Goal: Contribute content: Add original content to the website for others to see

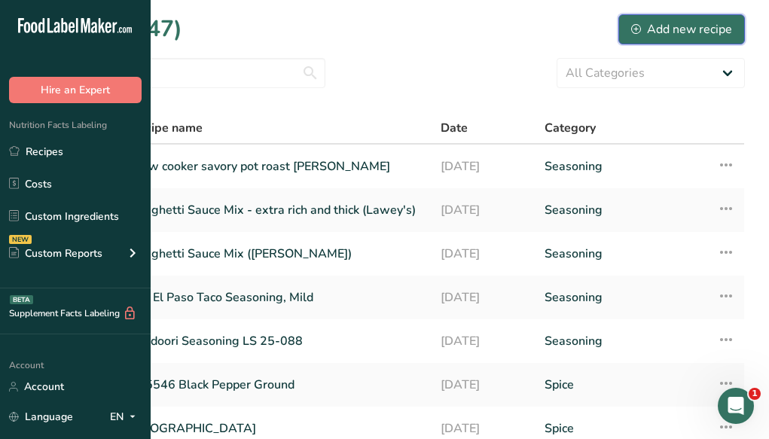
click at [669, 35] on div "Add new recipe" at bounding box center [681, 29] width 101 height 18
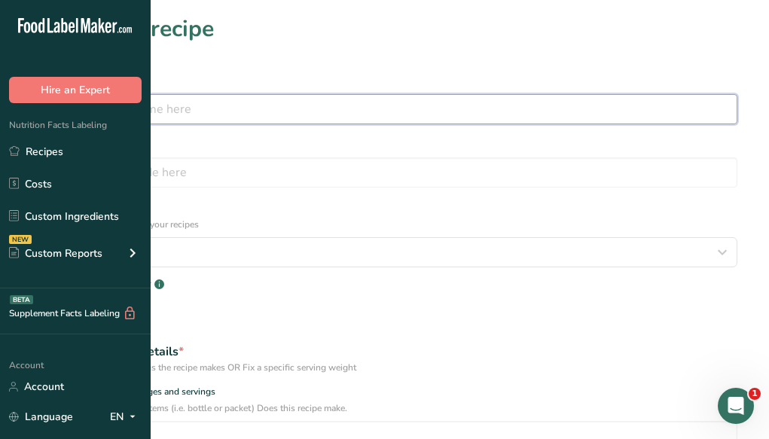
click at [387, 100] on input "text" at bounding box center [385, 109] width 706 height 30
type input "Mc Cormick Tenderizer Seasoned"
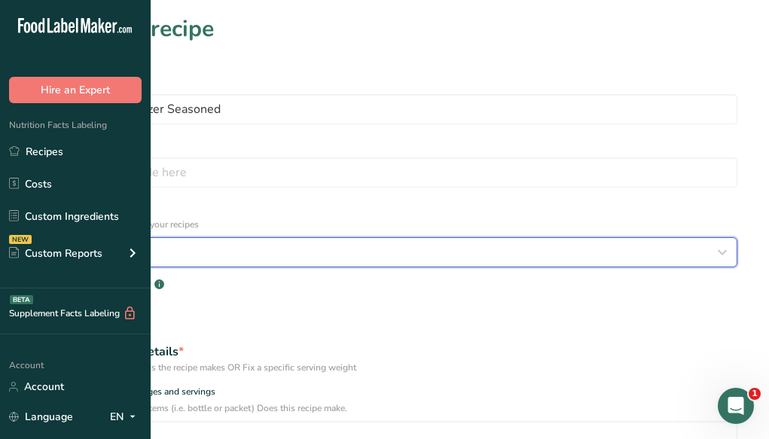
click at [351, 243] on div "Select category" at bounding box center [379, 252] width 677 height 18
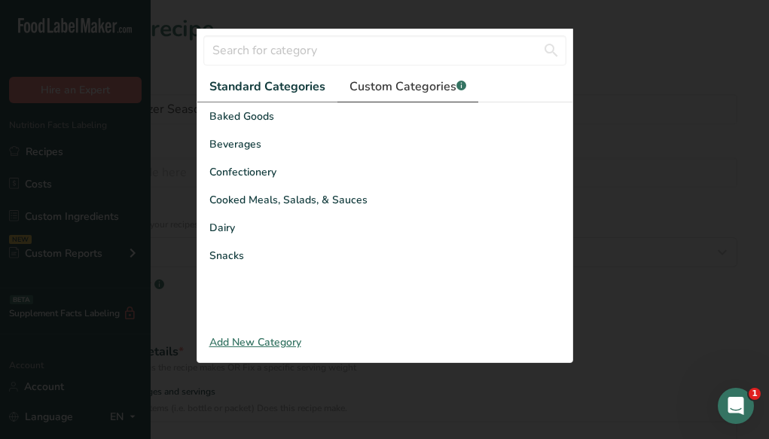
click at [361, 96] on span "Custom Categories .a-a{fill:#347362;}.b-a{fill:#fff;}" at bounding box center [407, 87] width 117 height 18
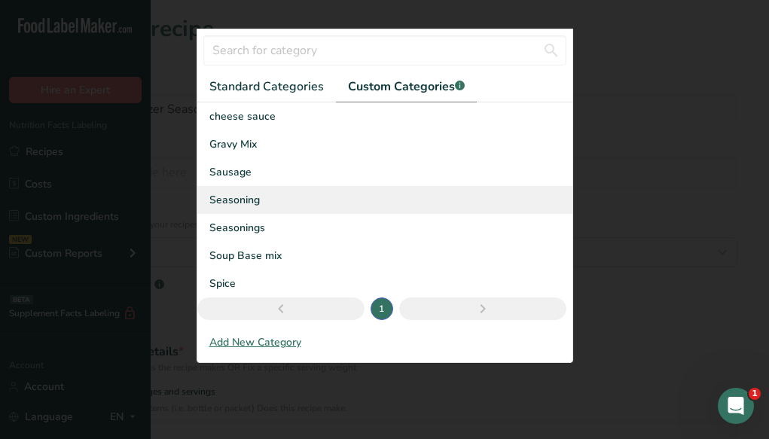
click at [241, 208] on span "Seasoning" at bounding box center [234, 200] width 50 height 16
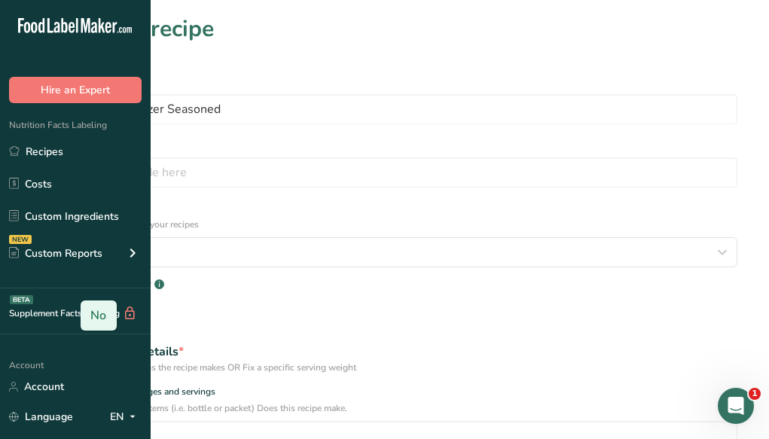
click at [106, 308] on span "No" at bounding box center [98, 315] width 16 height 15
click at [91, 311] on input "No" at bounding box center [86, 316] width 10 height 10
radio input "true"
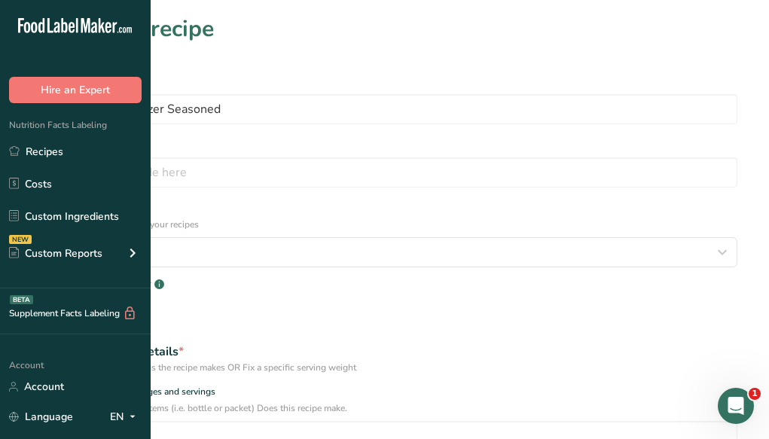
radio input "false"
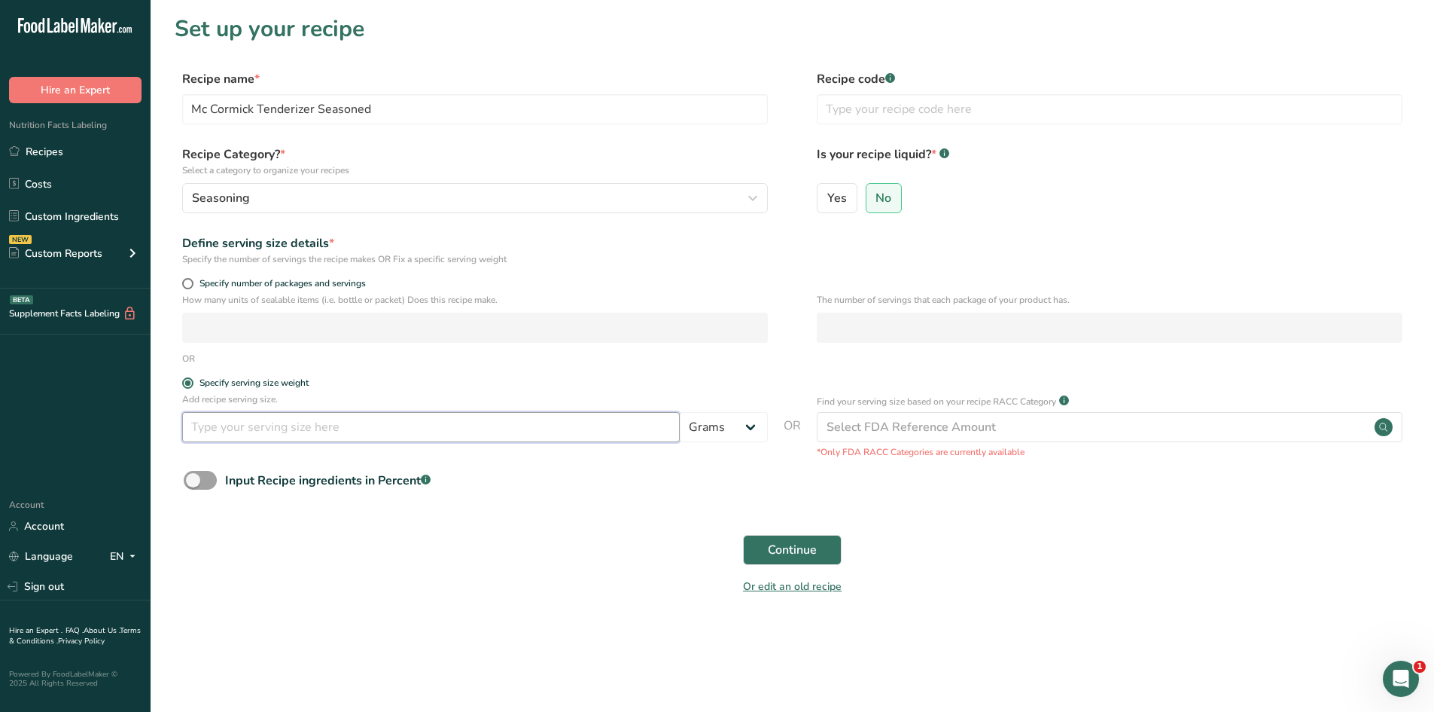
click at [643, 417] on input "number" at bounding box center [431, 427] width 498 height 30
type input "1"
click at [768, 438] on button "Continue" at bounding box center [792, 550] width 99 height 30
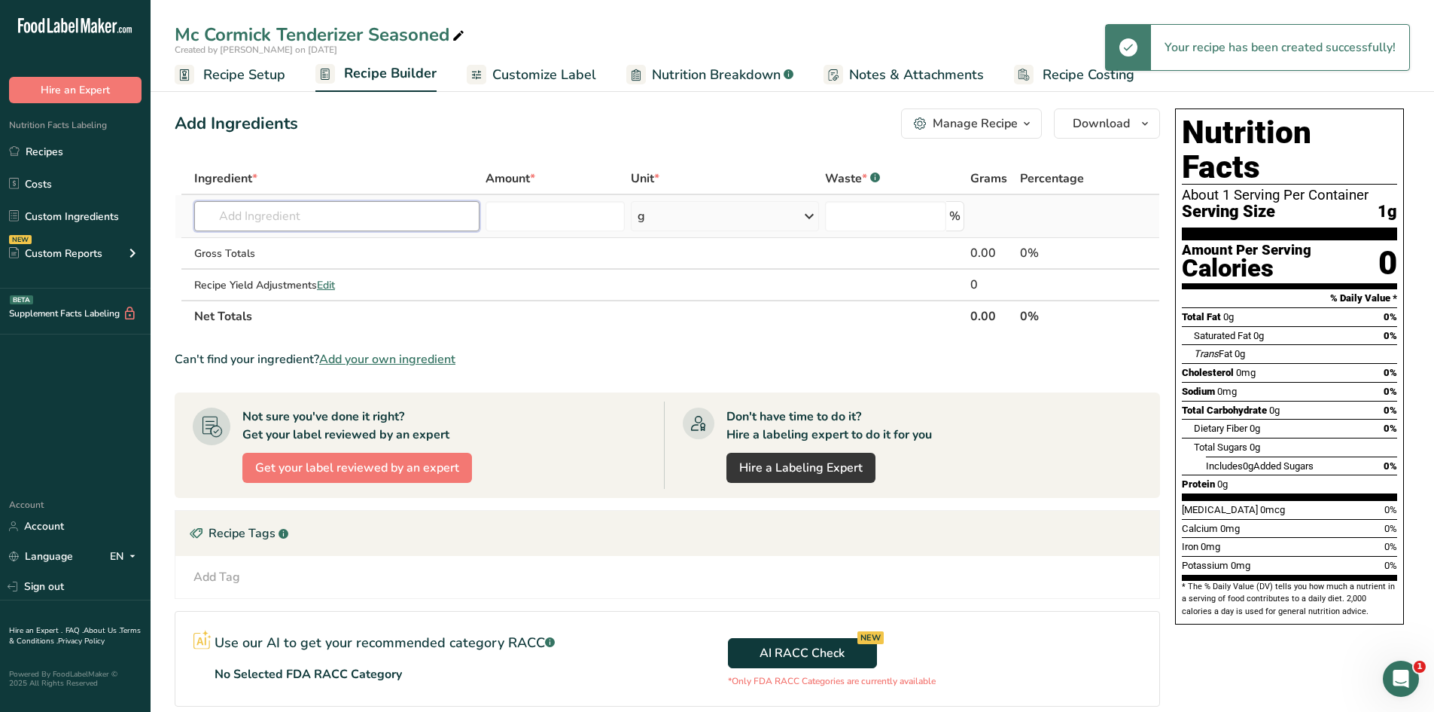
click at [416, 221] on input "text" at bounding box center [336, 216] width 285 height 30
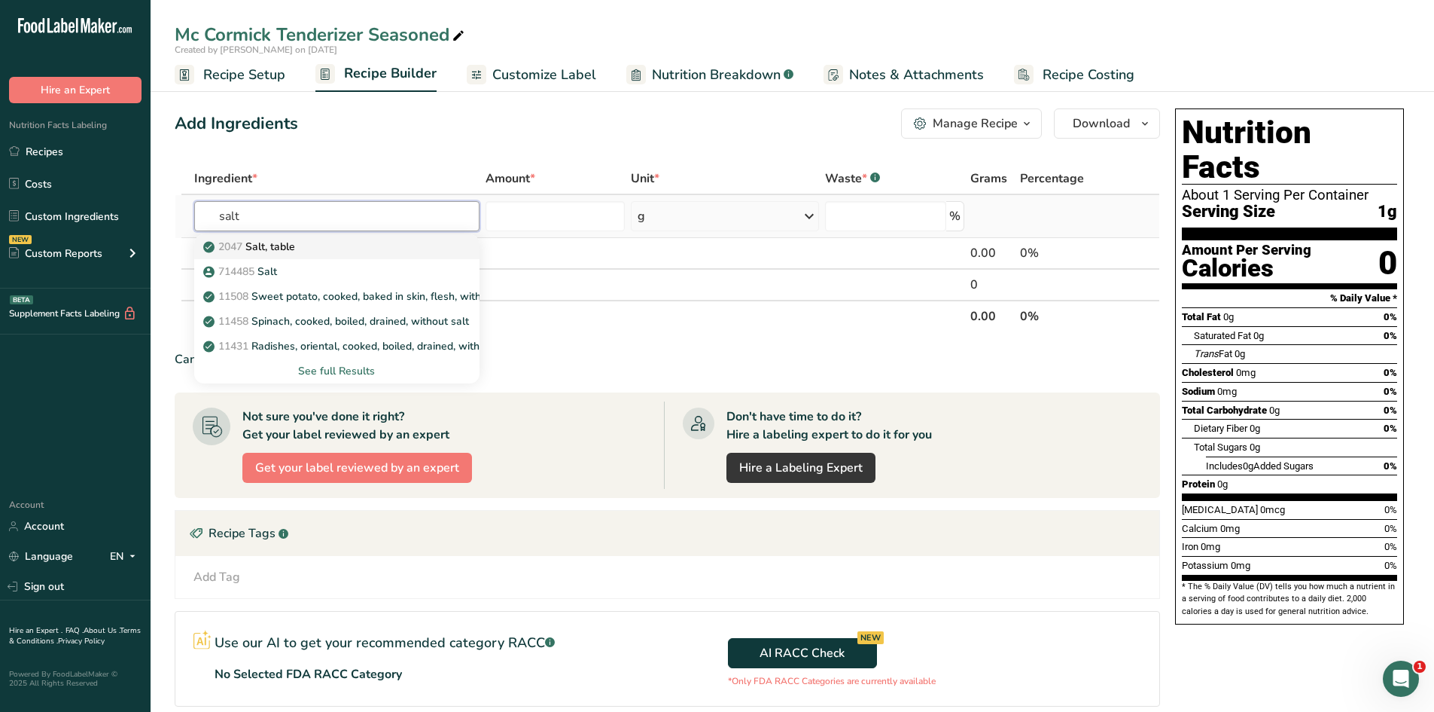
type input "salt"
click at [404, 244] on div "2047 Salt, table" at bounding box center [324, 247] width 237 height 16
type input "Salt, table"
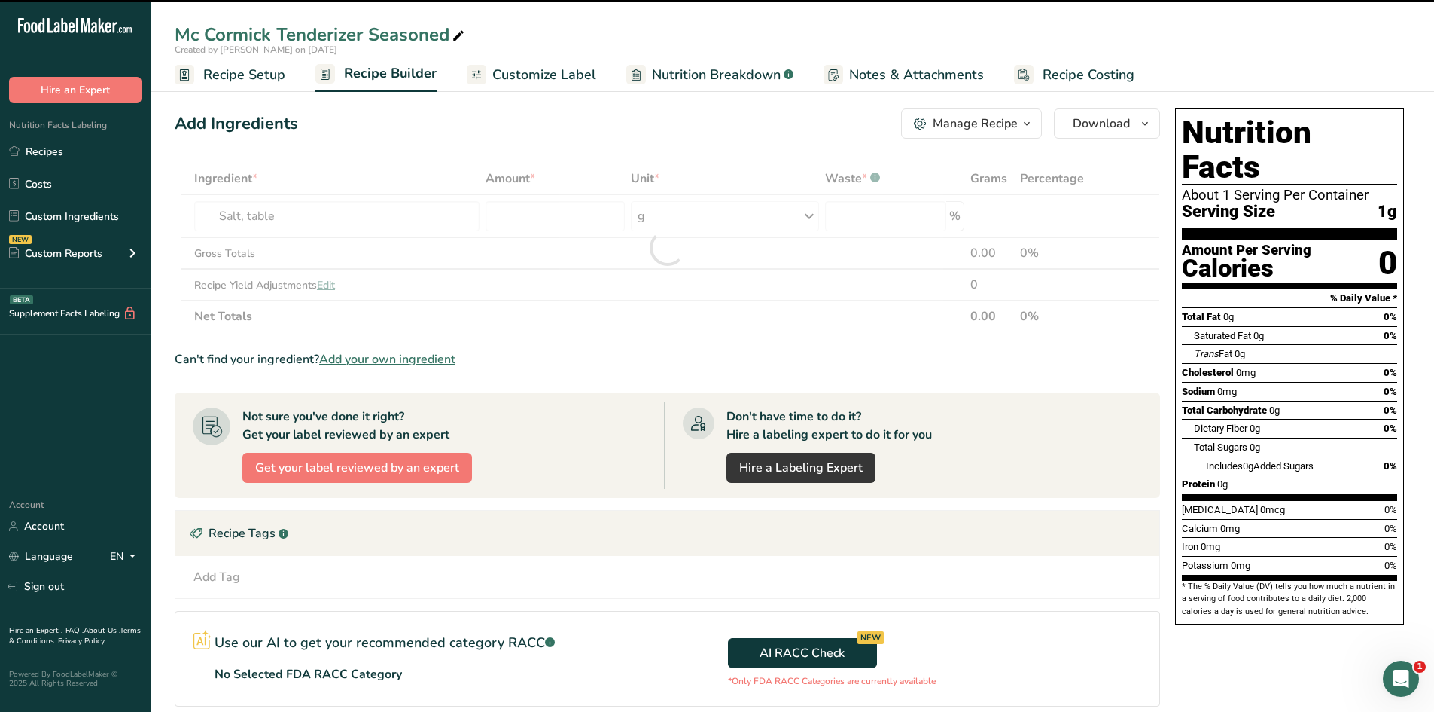
type input "0"
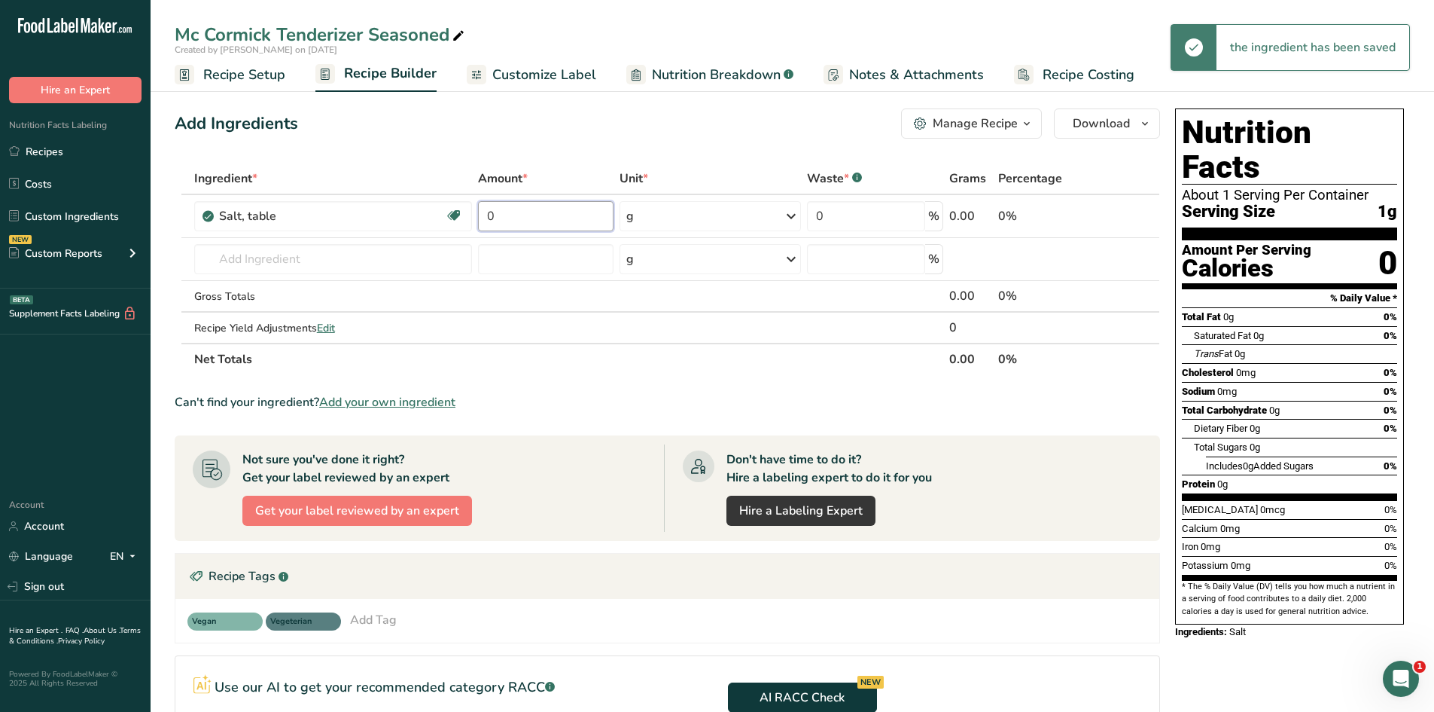
click at [529, 213] on input "0" at bounding box center [546, 216] width 136 height 30
type input "77"
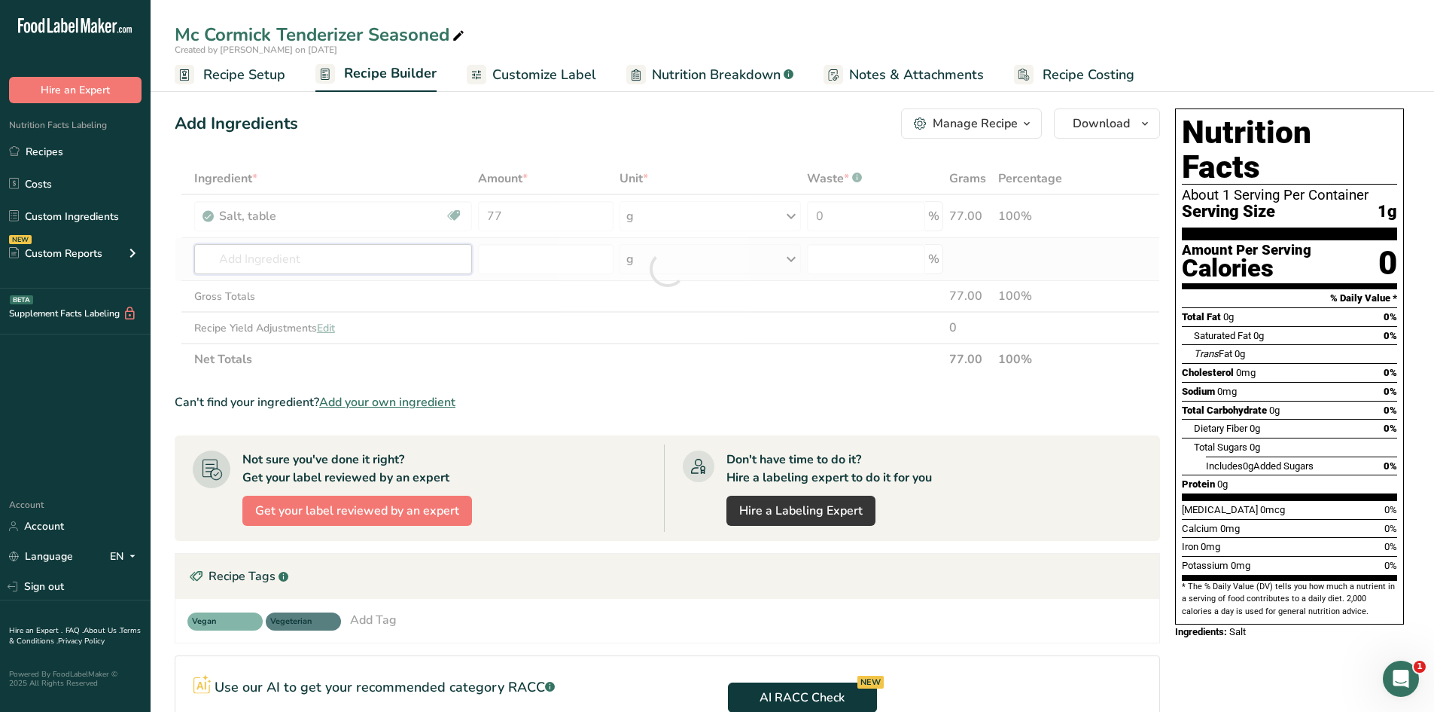
click at [398, 260] on div "Ingredient * Amount * Unit * Waste * .a-a{fill:#347362;}.b-a{fill:#fff;} Grams …" at bounding box center [668, 269] width 986 height 212
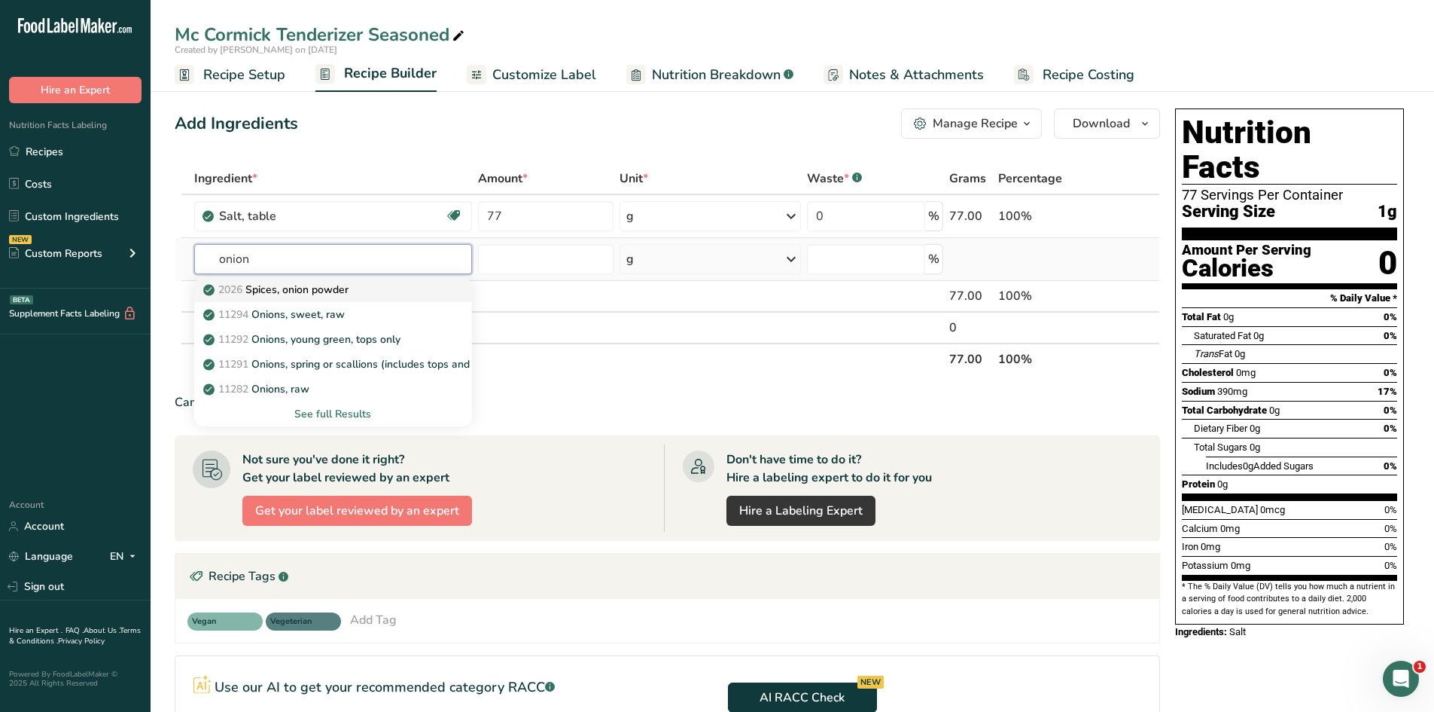
type input "onion"
click at [383, 288] on div "2026 Spices, onion powder" at bounding box center [321, 290] width 230 height 16
type input "Spices, onion powder"
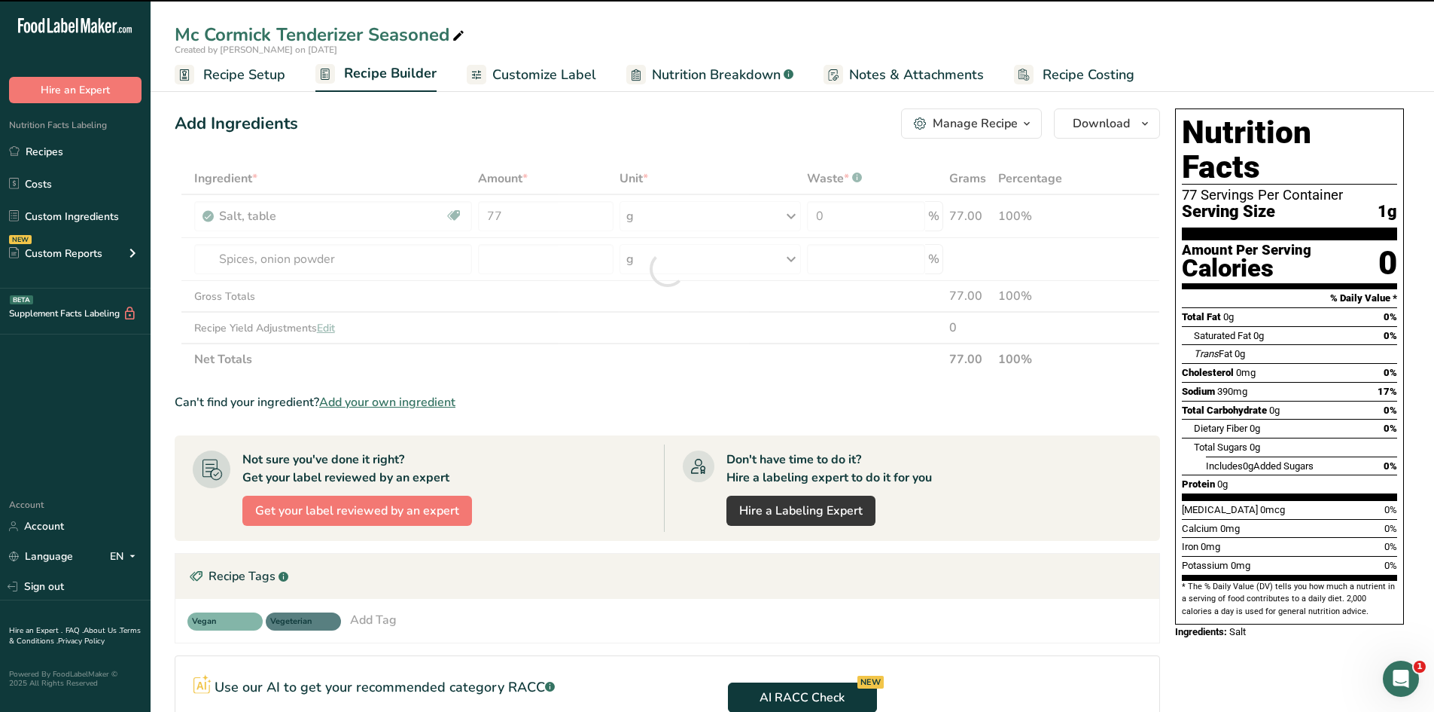
type input "0"
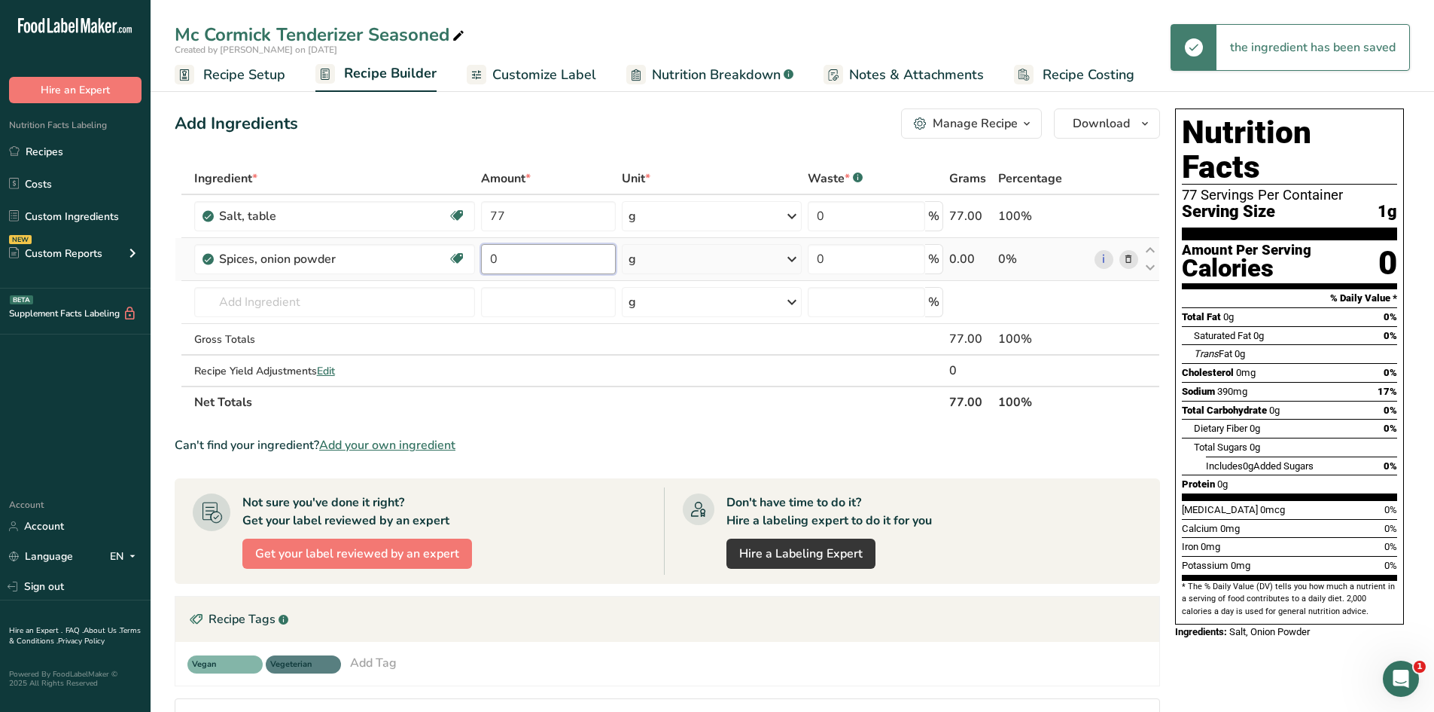
click at [565, 260] on input "0" at bounding box center [549, 259] width 136 height 30
type input "4"
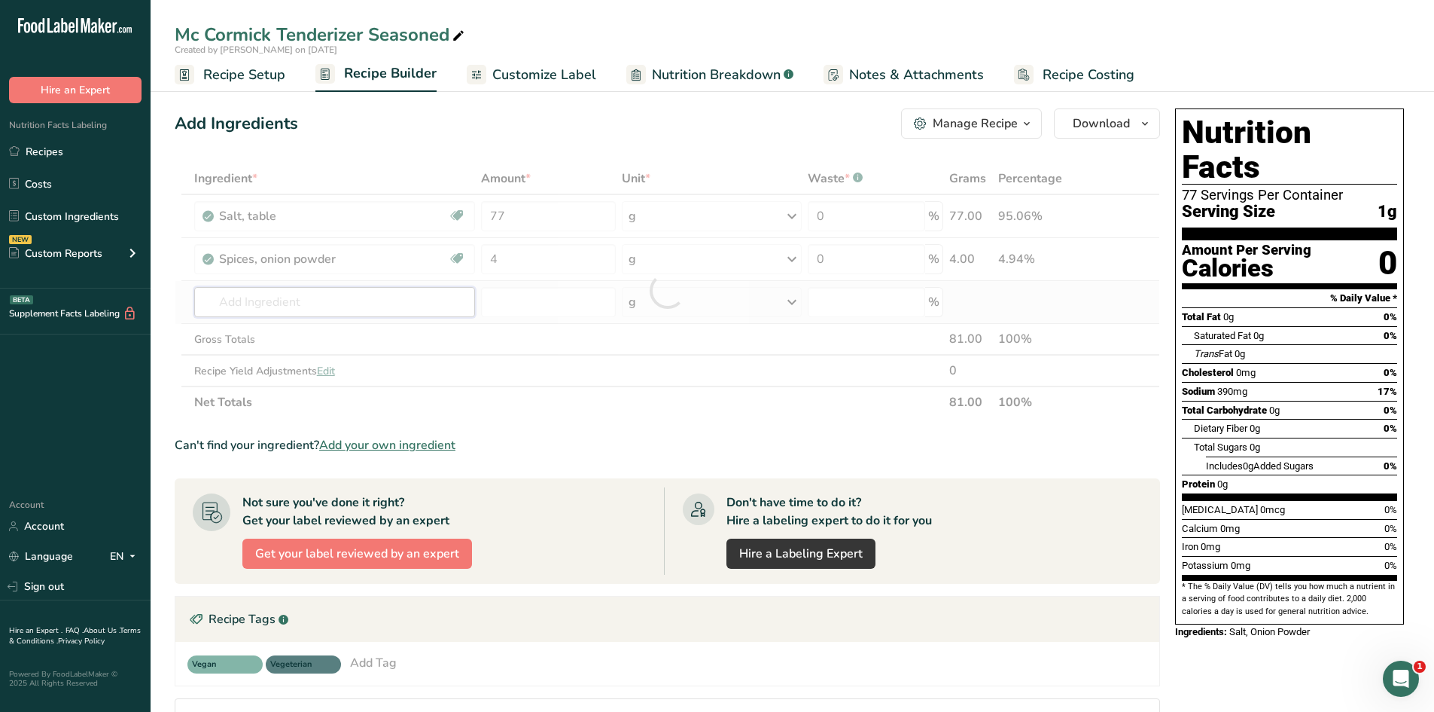
click at [422, 308] on div "Ingredient * Amount * Unit * Waste * .a-a{fill:#347362;}.b-a{fill:#fff;} Grams …" at bounding box center [668, 290] width 986 height 255
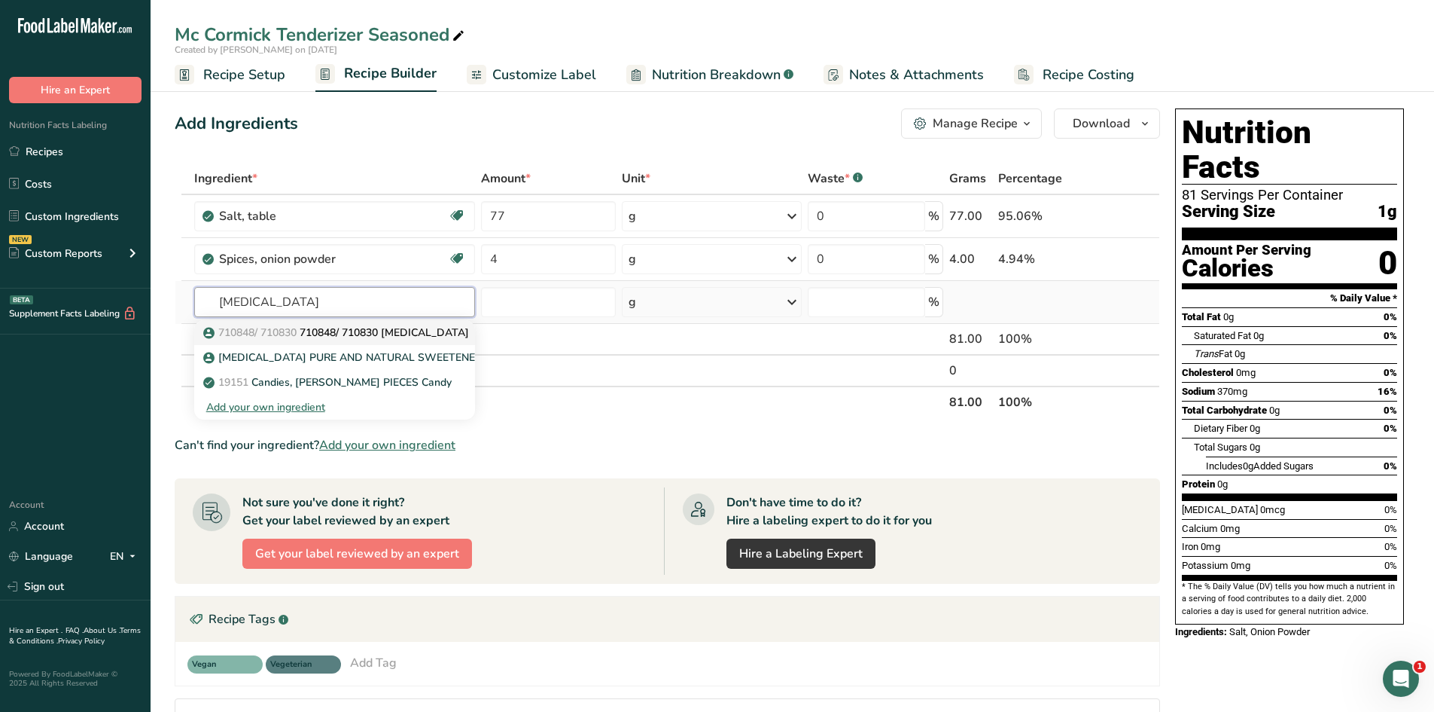
type input "dextrose"
click at [411, 336] on p "710848/ 710830 710848/ 710830 Dextrose" at bounding box center [337, 333] width 263 height 16
type input "710848/ 710830 Dextrose"
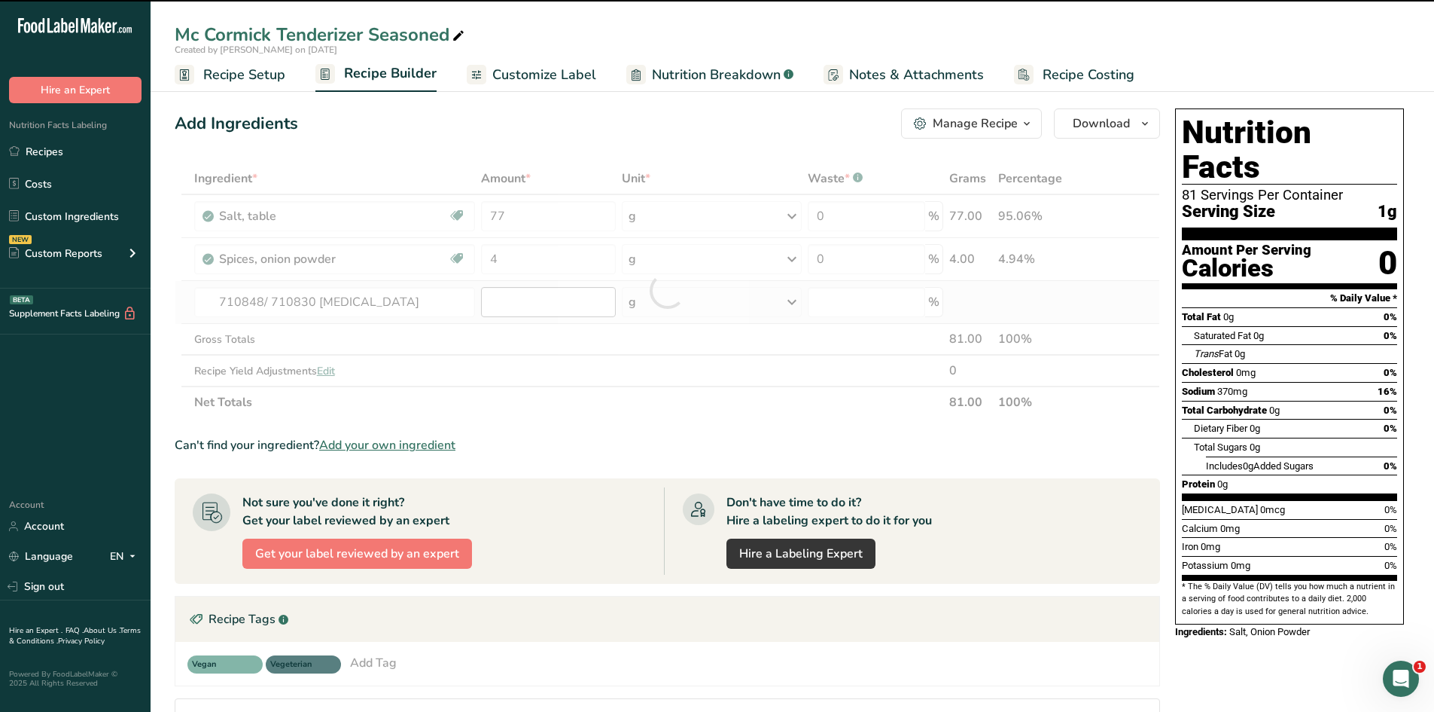
type input "0"
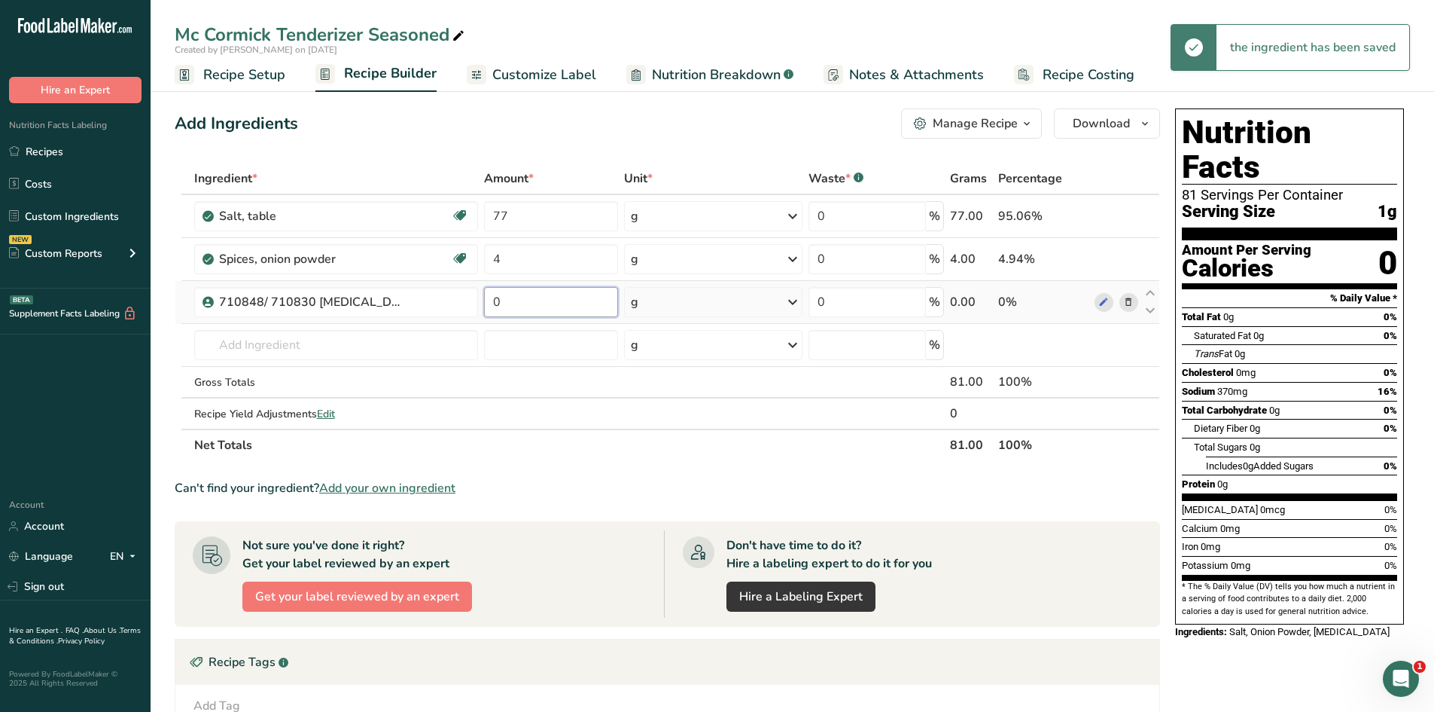
click at [509, 301] on input "0" at bounding box center [551, 302] width 135 height 30
type input "3"
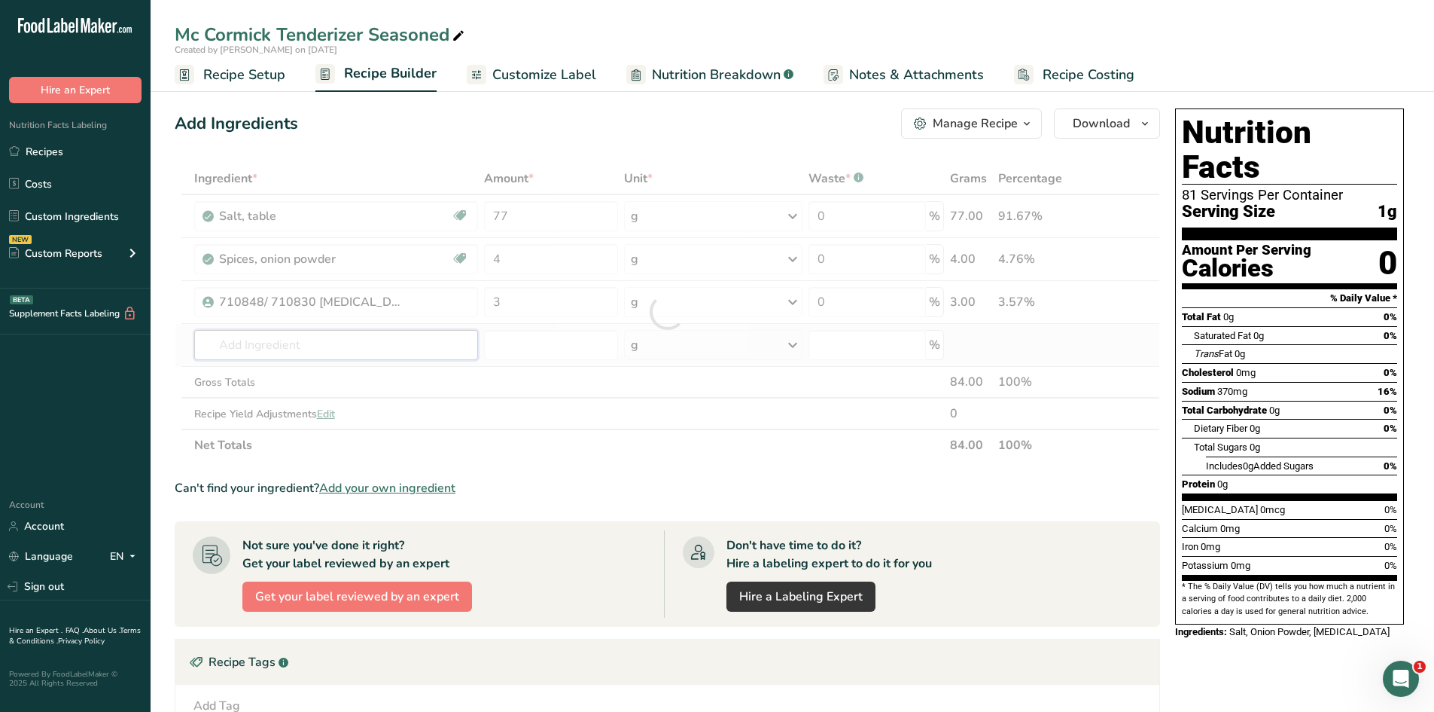
click at [424, 343] on div "Ingredient * Amount * Unit * Waste * .a-a{fill:#347362;}.b-a{fill:#fff;} Grams …" at bounding box center [668, 312] width 986 height 298
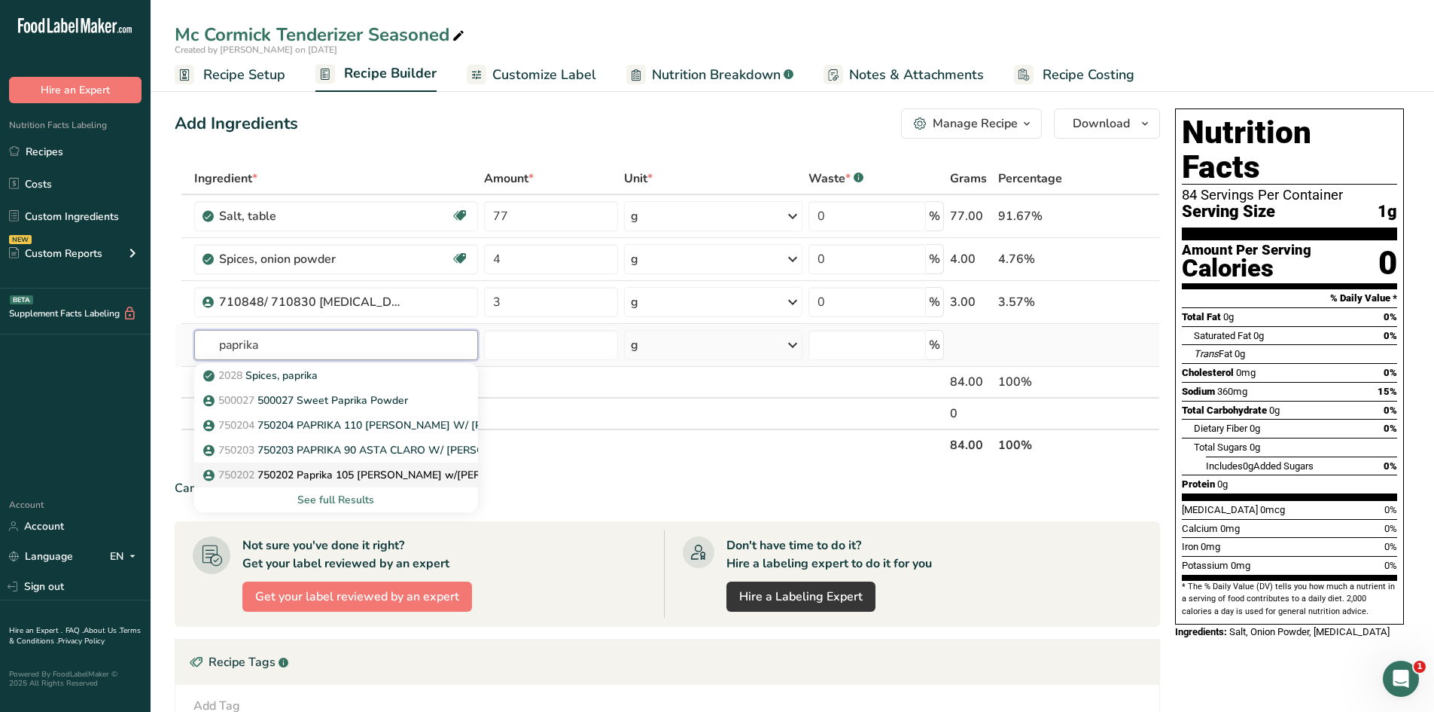
type input "paprika"
click at [421, 438] on p "750202 750202 Paprika 105 ASTA Rojo w/Rosemary Extract" at bounding box center [392, 475] width 373 height 16
type input "750202 Paprika 105 ASTA Rojo w/Rosemary Extract"
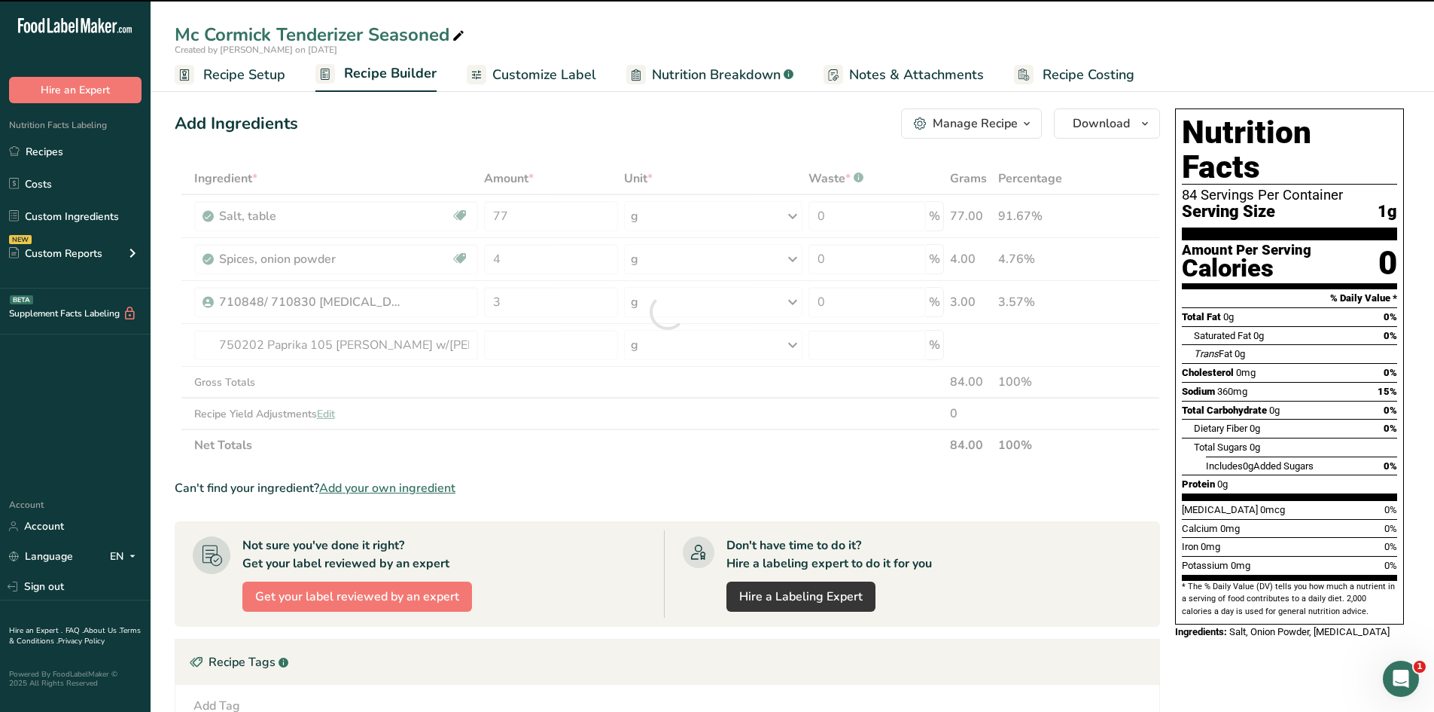
type input "0"
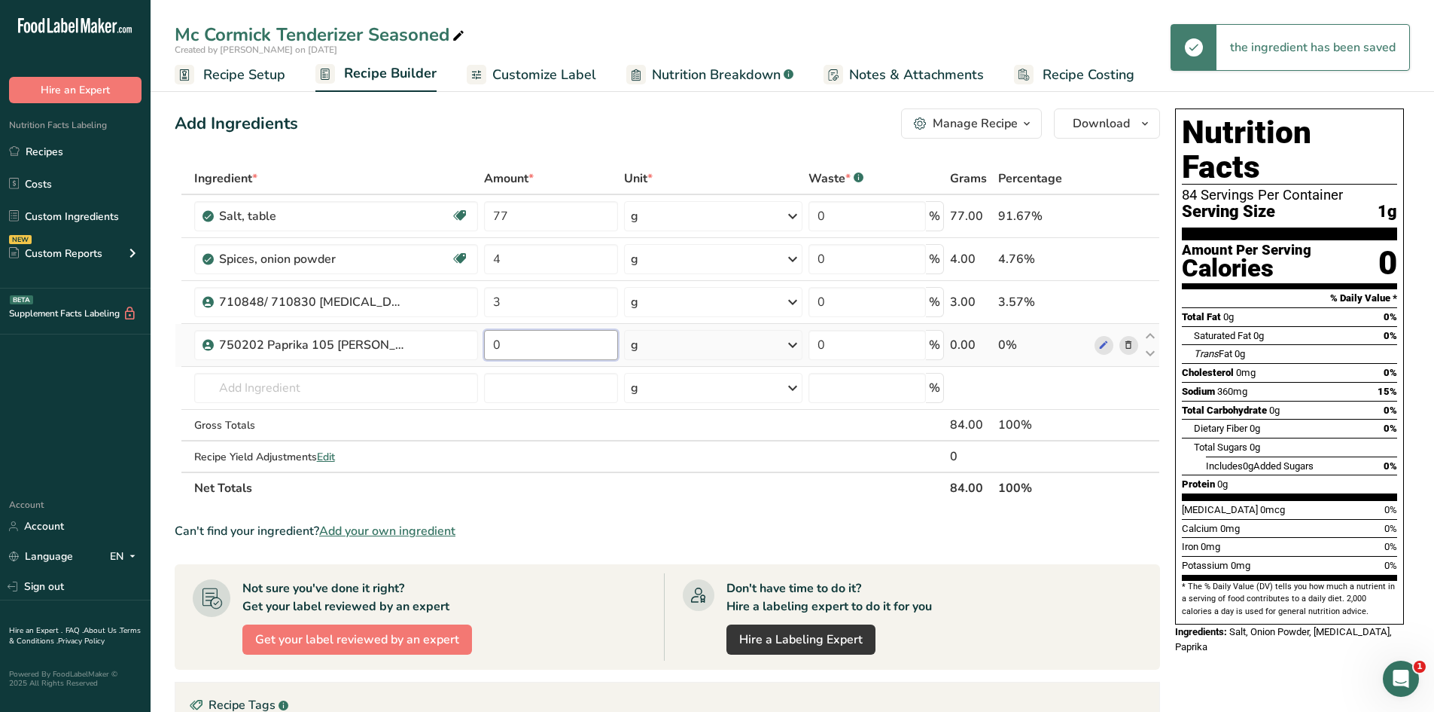
click at [532, 340] on input "0" at bounding box center [551, 345] width 135 height 30
type input "3"
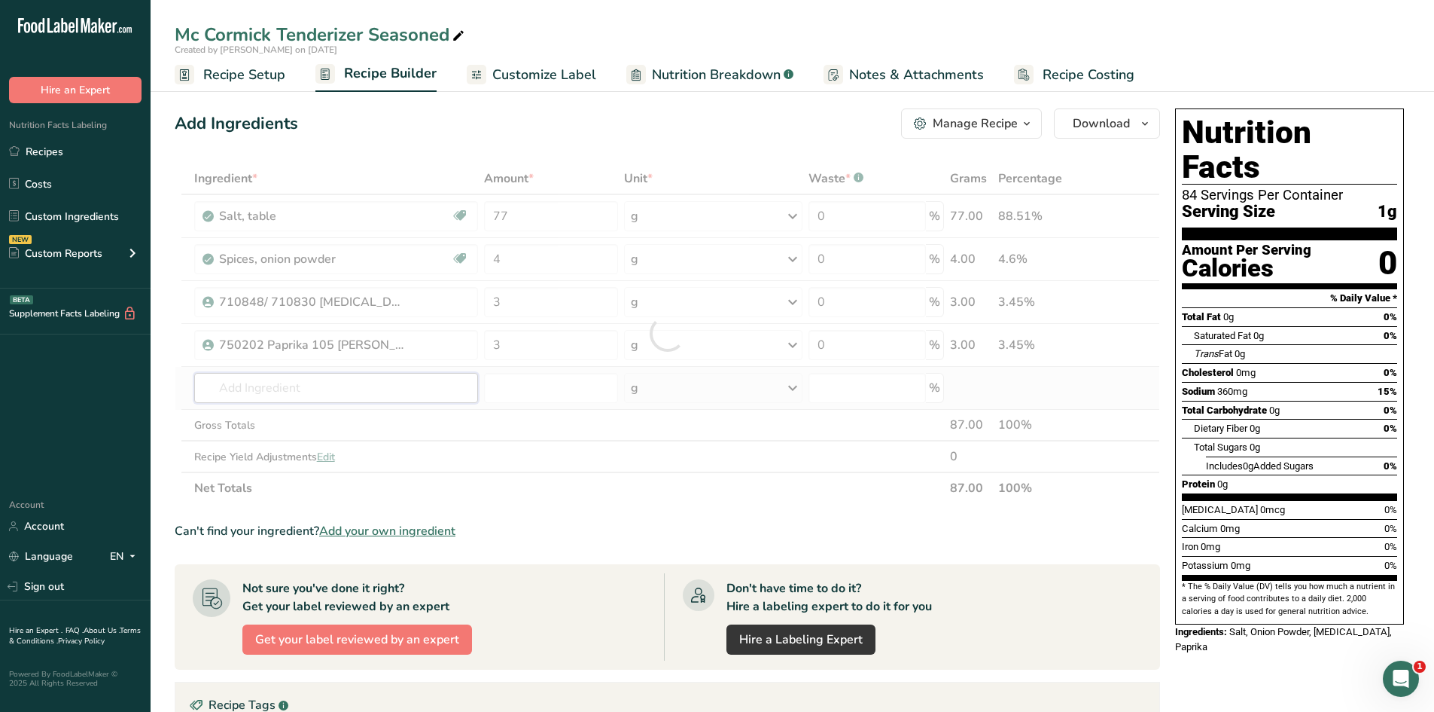
click at [409, 387] on div "Ingredient * Amount * Unit * Waste * .a-a{fill:#347362;}.b-a{fill:#fff;} Grams …" at bounding box center [668, 333] width 986 height 341
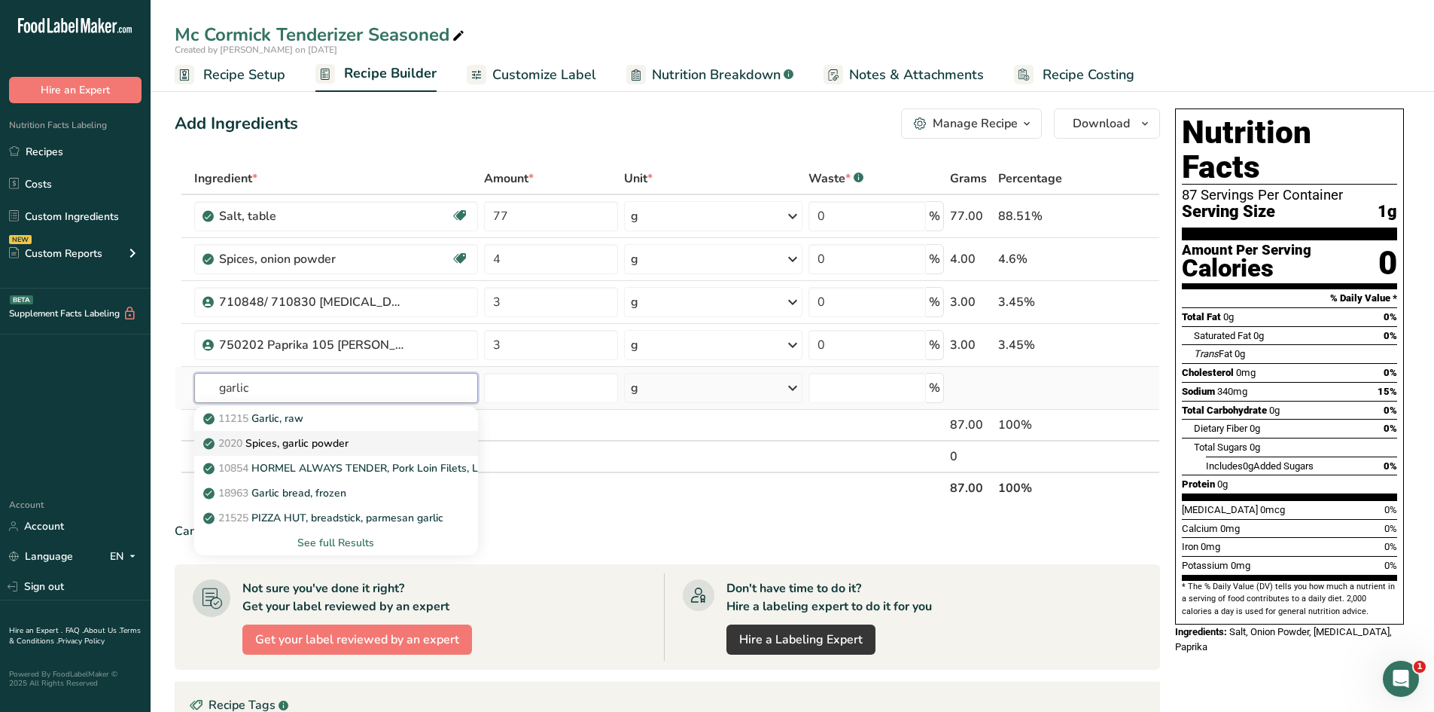
type input "garlic"
click at [388, 437] on div "2020 Spices, garlic powder" at bounding box center [324, 443] width 236 height 16
type input "Spices, garlic powder"
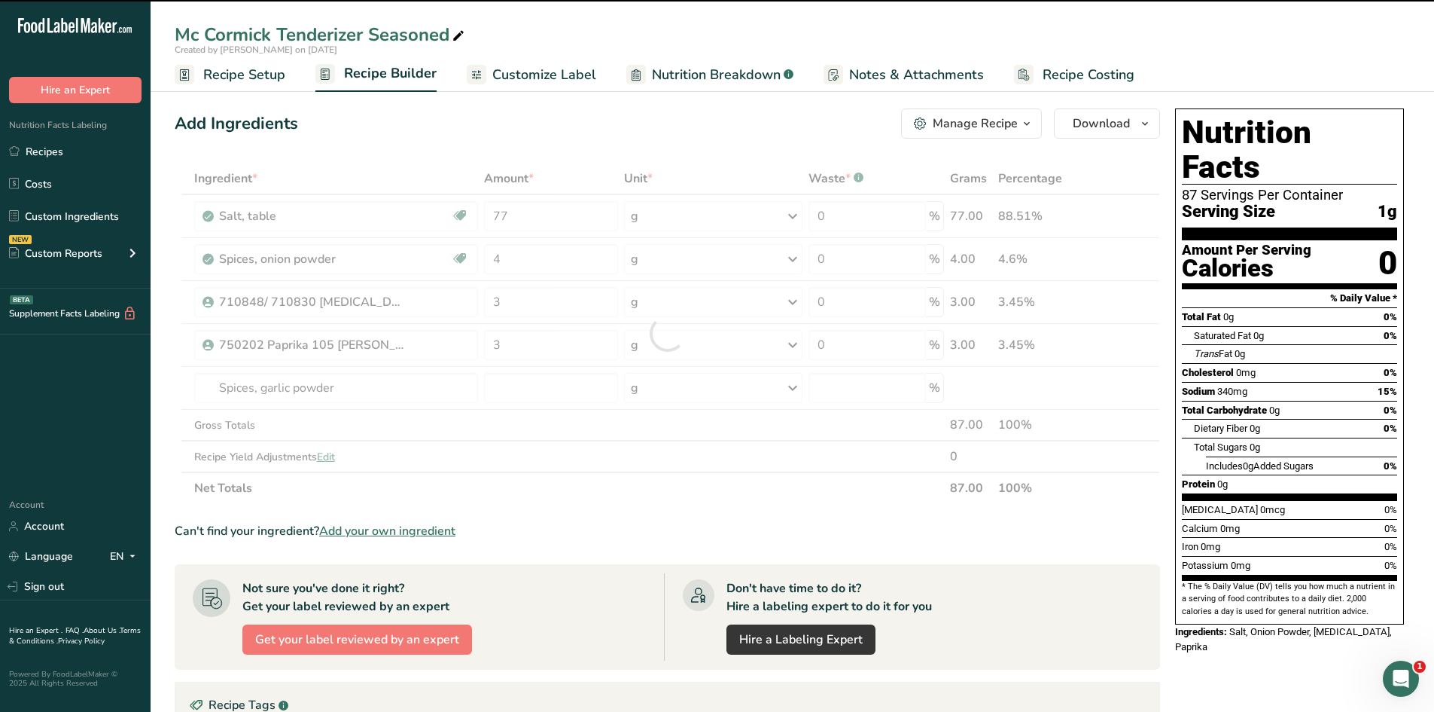
type input "0"
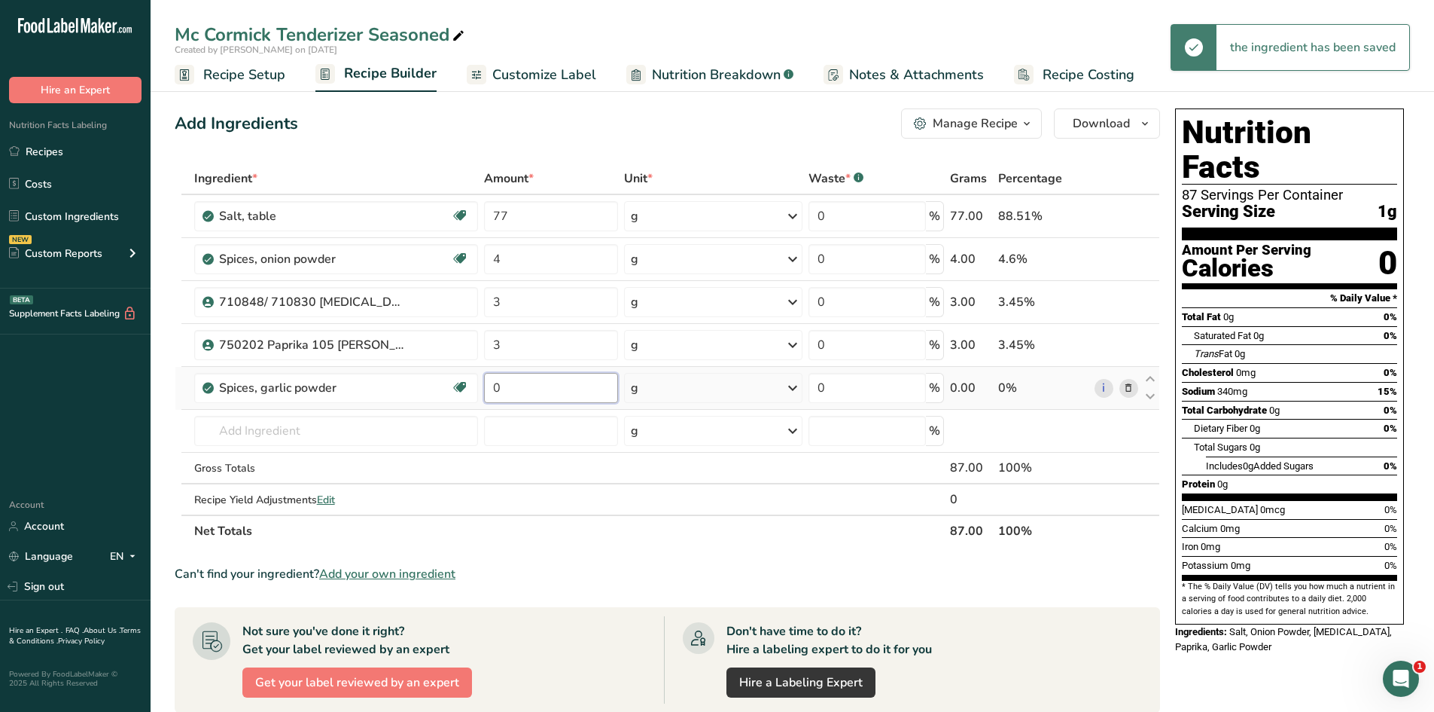
click at [528, 390] on input "0" at bounding box center [551, 388] width 135 height 30
type input "3"
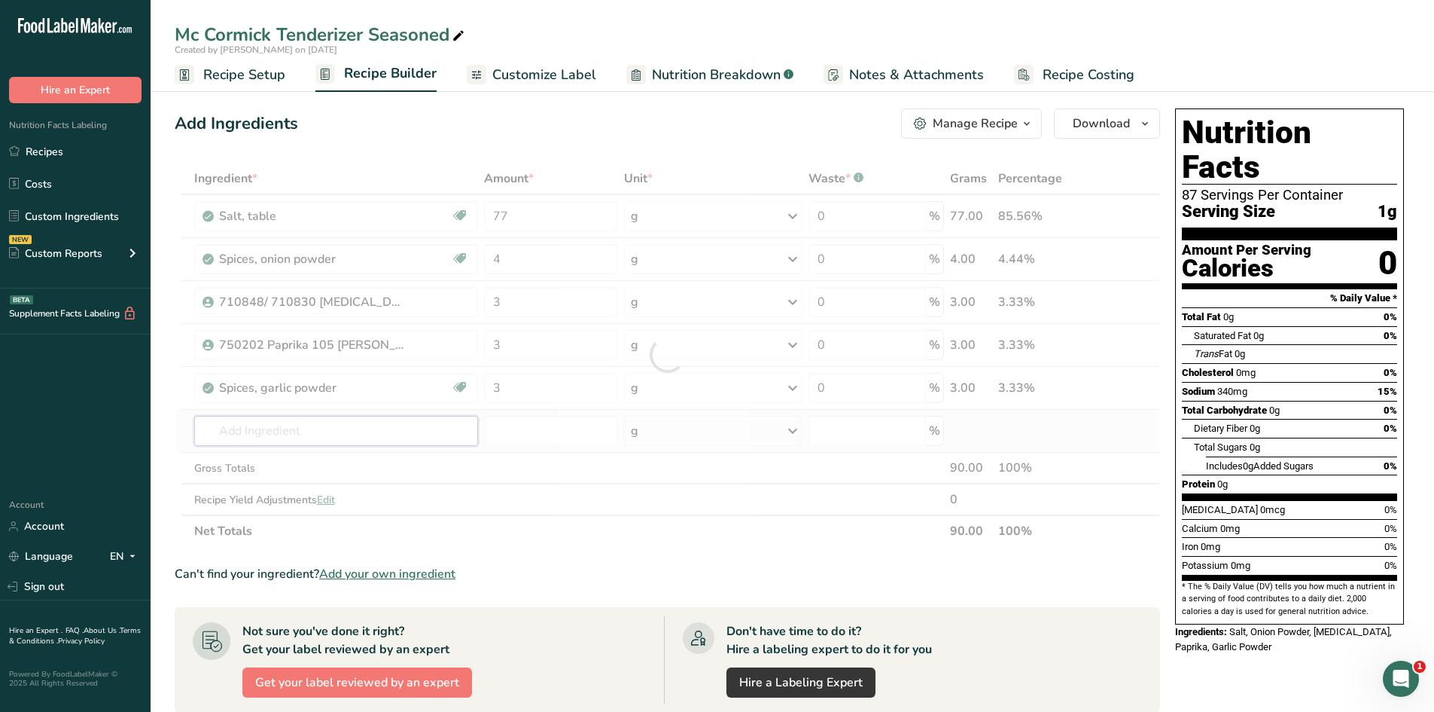
click at [398, 425] on div "Ingredient * Amount * Unit * Waste * .a-a{fill:#347362;}.b-a{fill:#fff;} Grams …" at bounding box center [668, 355] width 986 height 384
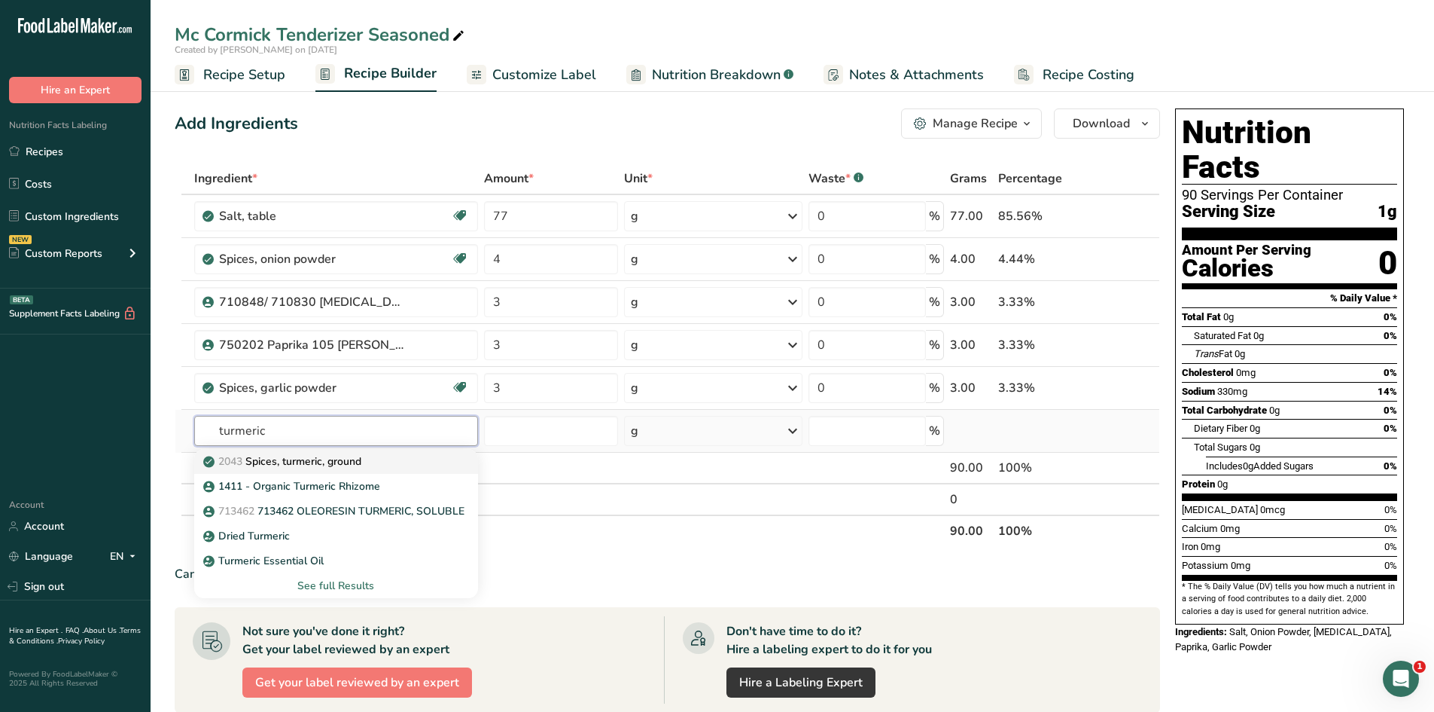
type input "turmeric"
click at [383, 438] on div "2043 Spices, turmeric, ground" at bounding box center [324, 461] width 236 height 16
type input "Spices, turmeric, ground"
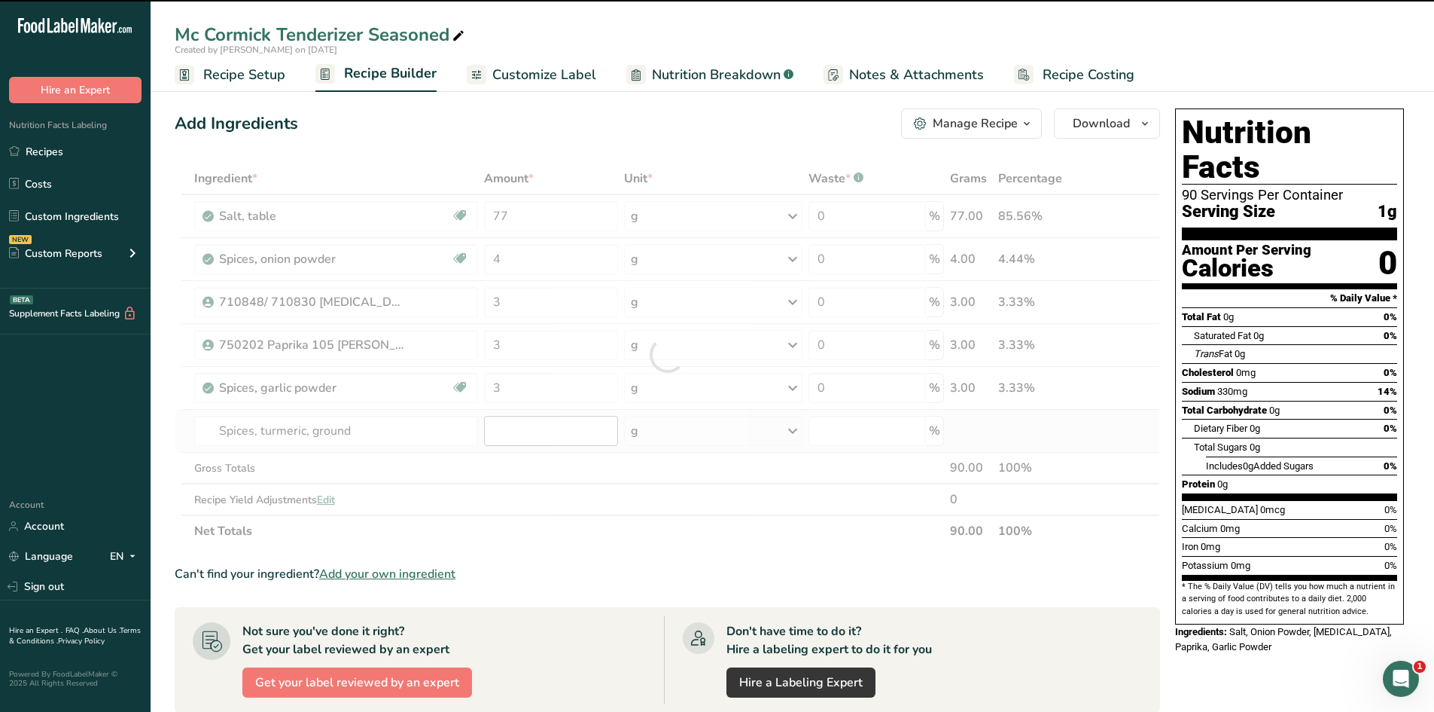
type input "0"
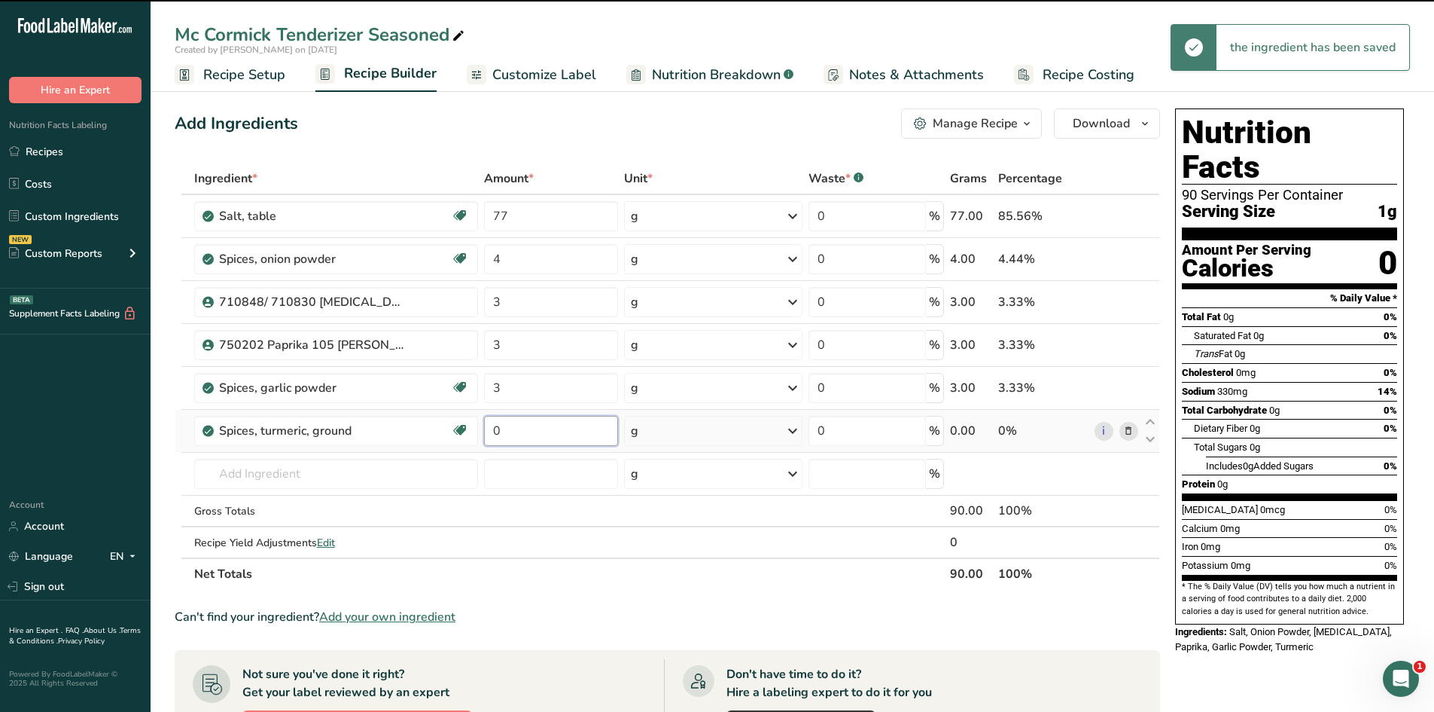
click at [517, 431] on input "0" at bounding box center [551, 431] width 135 height 30
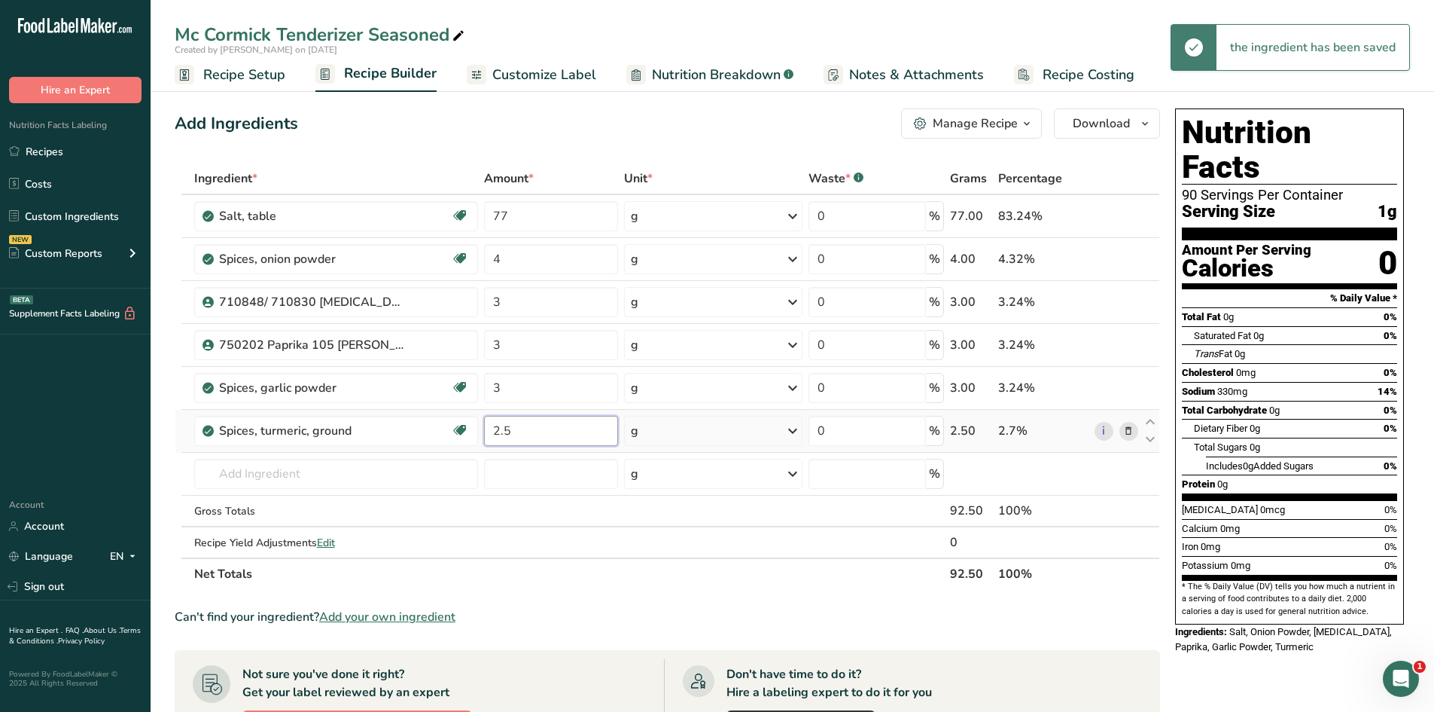
type input "2.5"
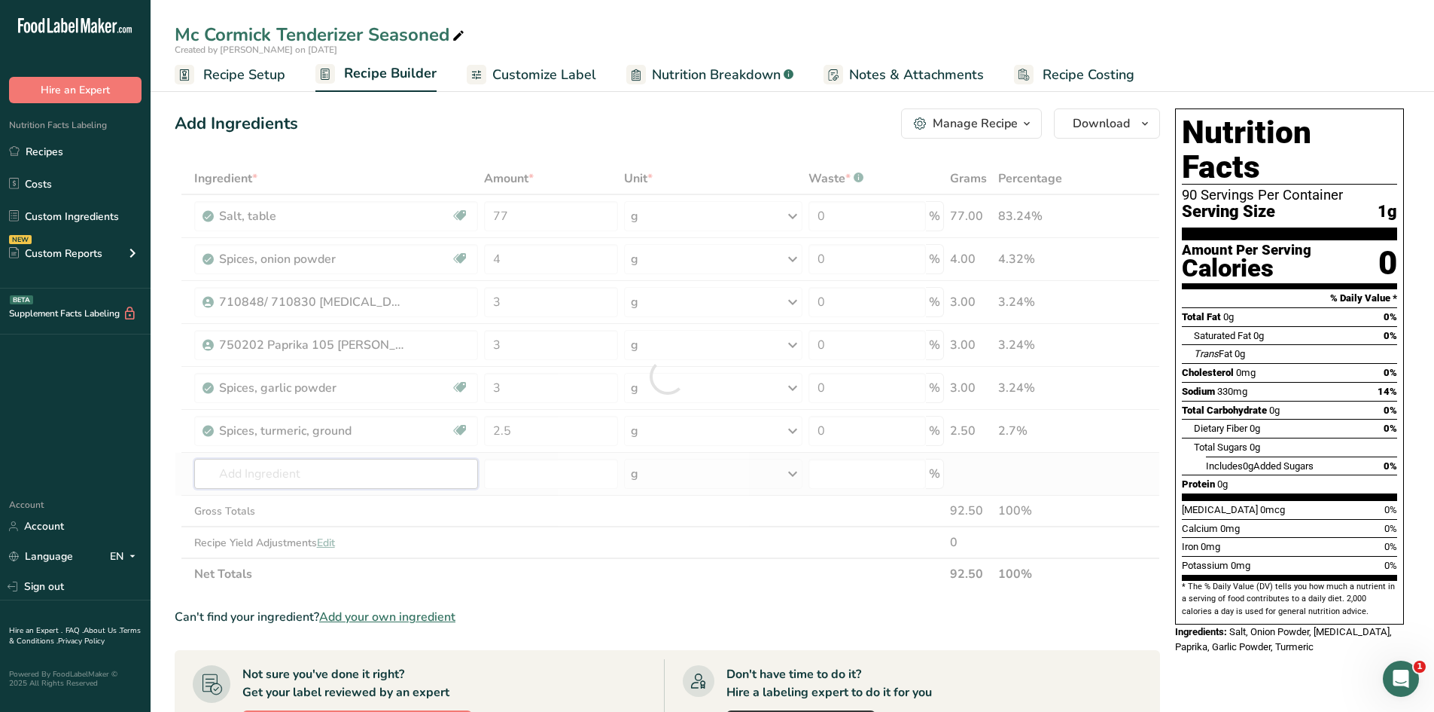
click at [374, 438] on div "Ingredient * Amount * Unit * Waste * .a-a{fill:#347362;}.b-a{fill:#fff;} Grams …" at bounding box center [668, 376] width 986 height 427
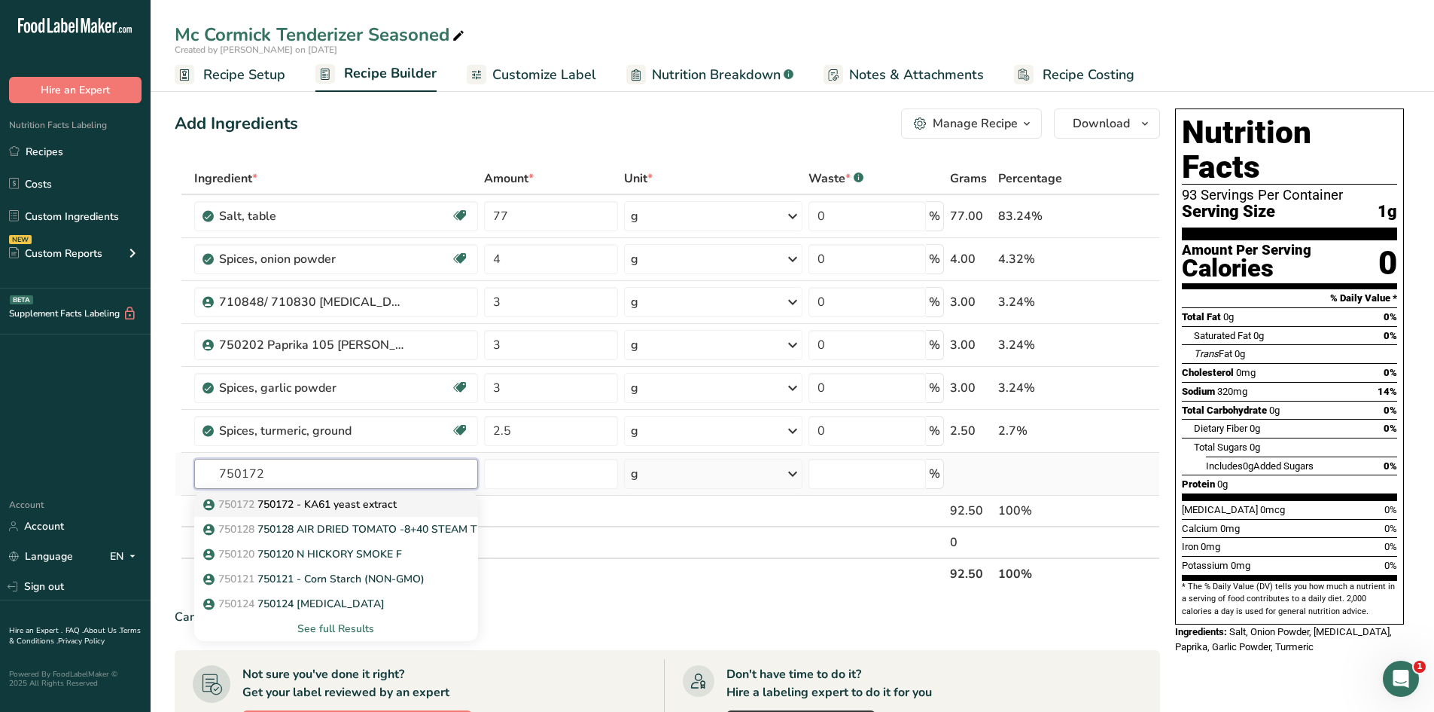
type input "750172"
click at [371, 438] on p "750172 750172 - KA61 yeast extract" at bounding box center [301, 504] width 191 height 16
type input "750172 - KA61 yeast extract"
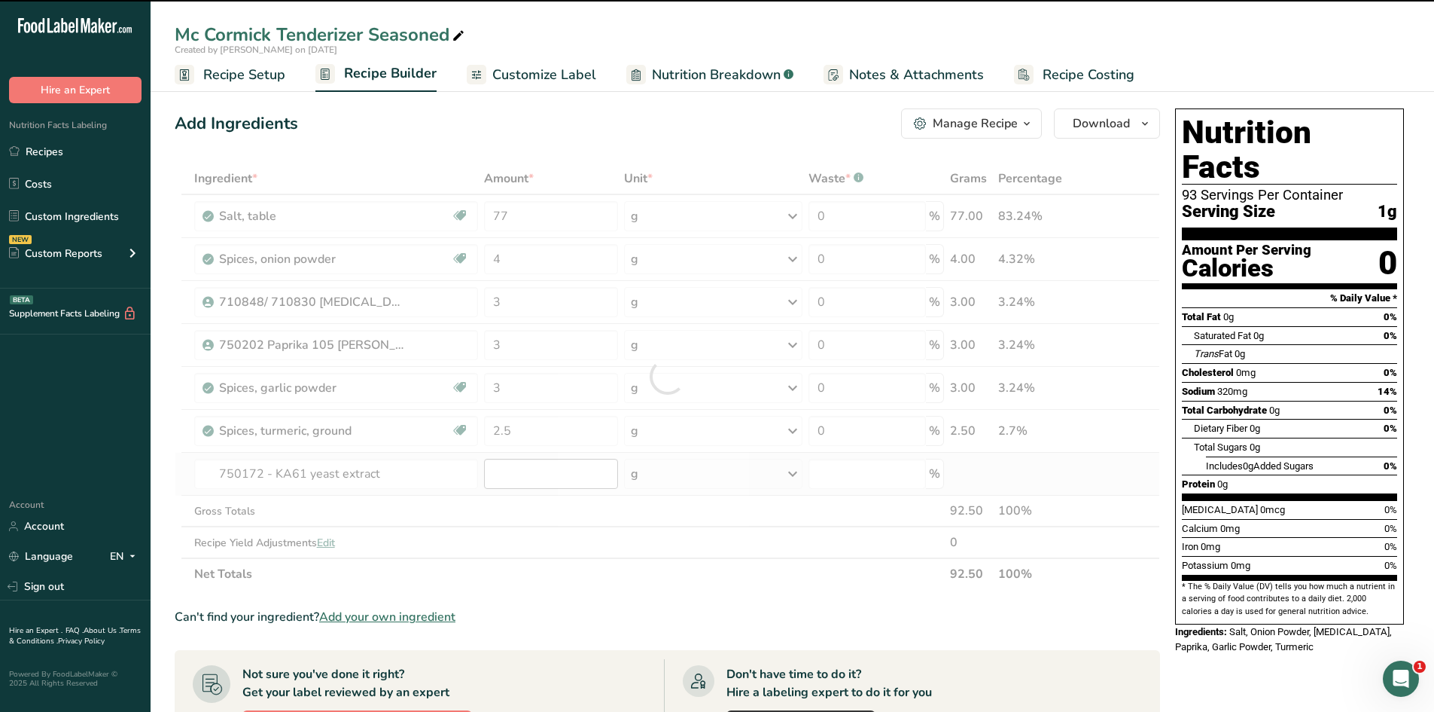
type input "0"
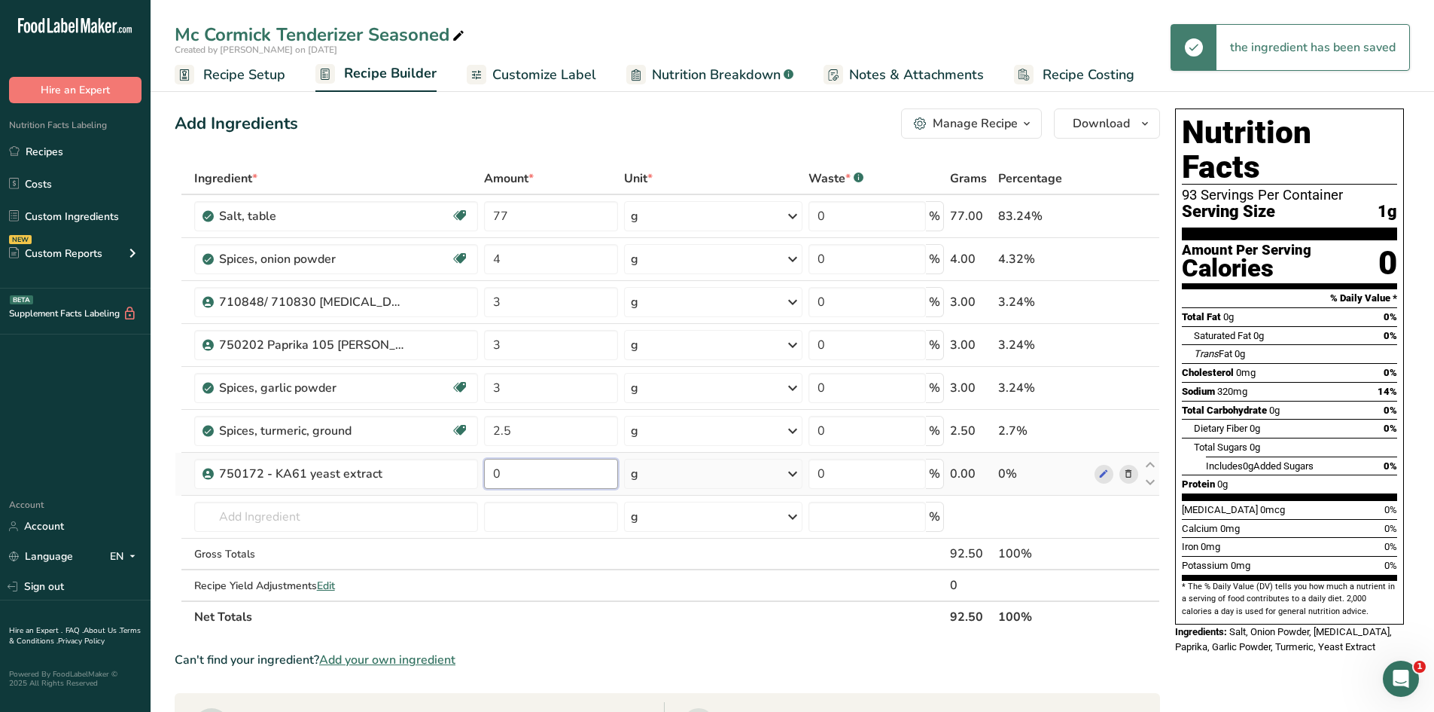
click at [522, 438] on input "0" at bounding box center [551, 474] width 135 height 30
type input "2.5"
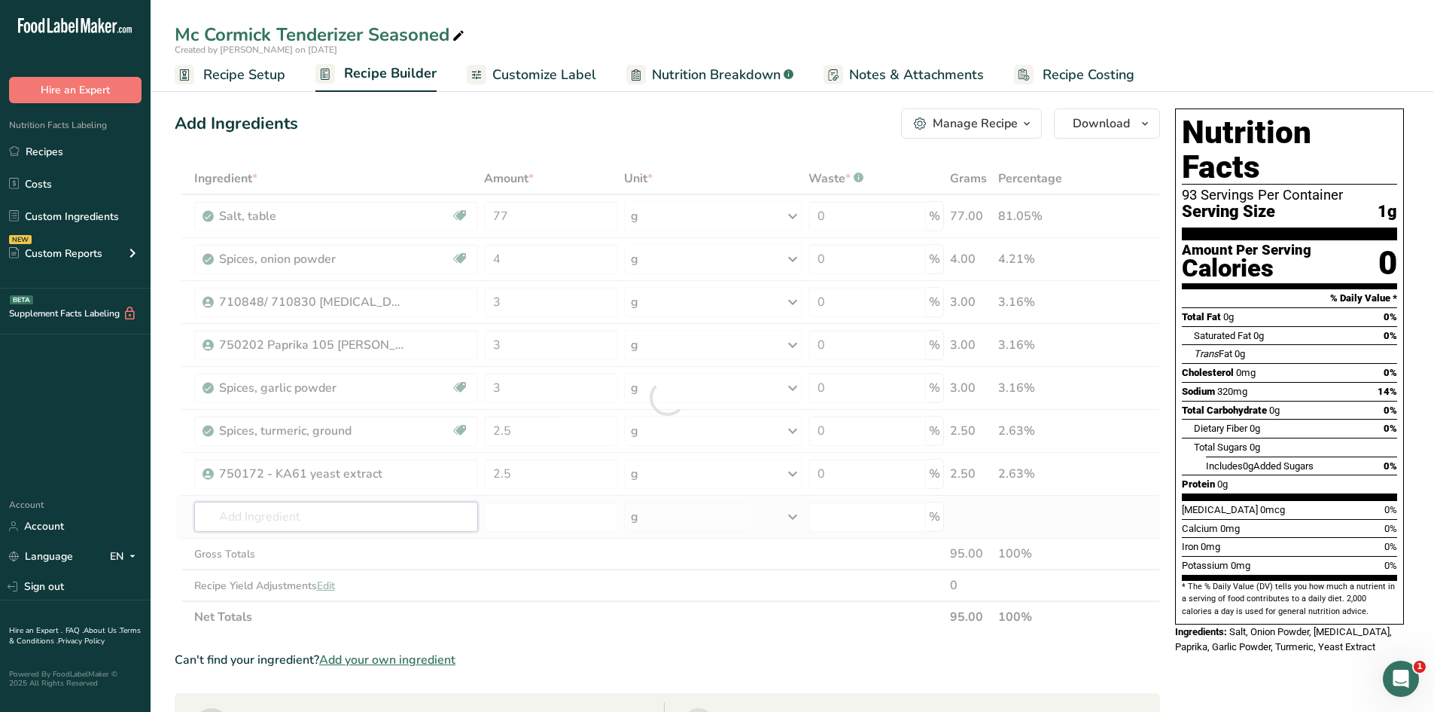
click at [371, 438] on div "Ingredient * Amount * Unit * Waste * .a-a{fill:#347362;}.b-a{fill:#fff;} Grams …" at bounding box center [668, 398] width 986 height 470
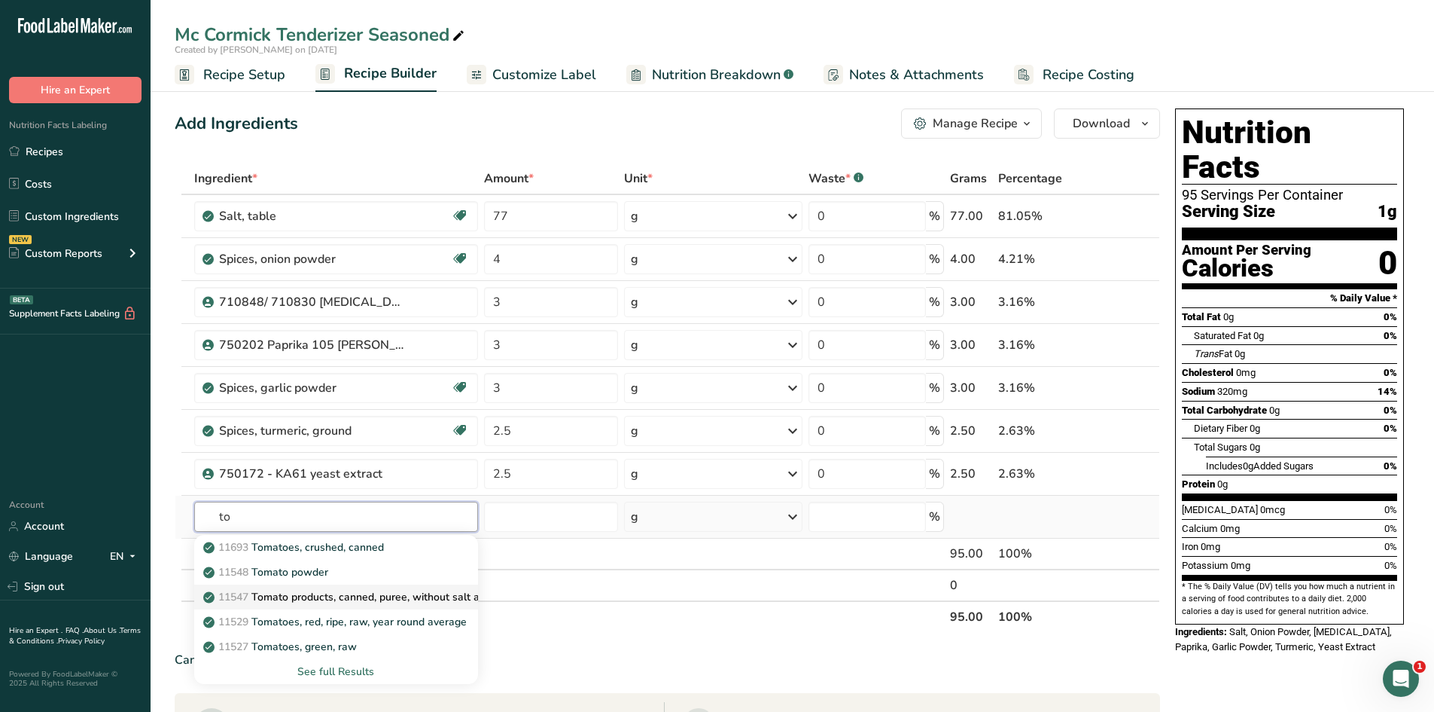
type input "t"
type input "715275"
click at [370, 438] on p "715275 - Tomato Powder 707 55-Lb" at bounding box center [300, 547] width 189 height 16
type input "715275 - Tomato Powder 707 55-Lb"
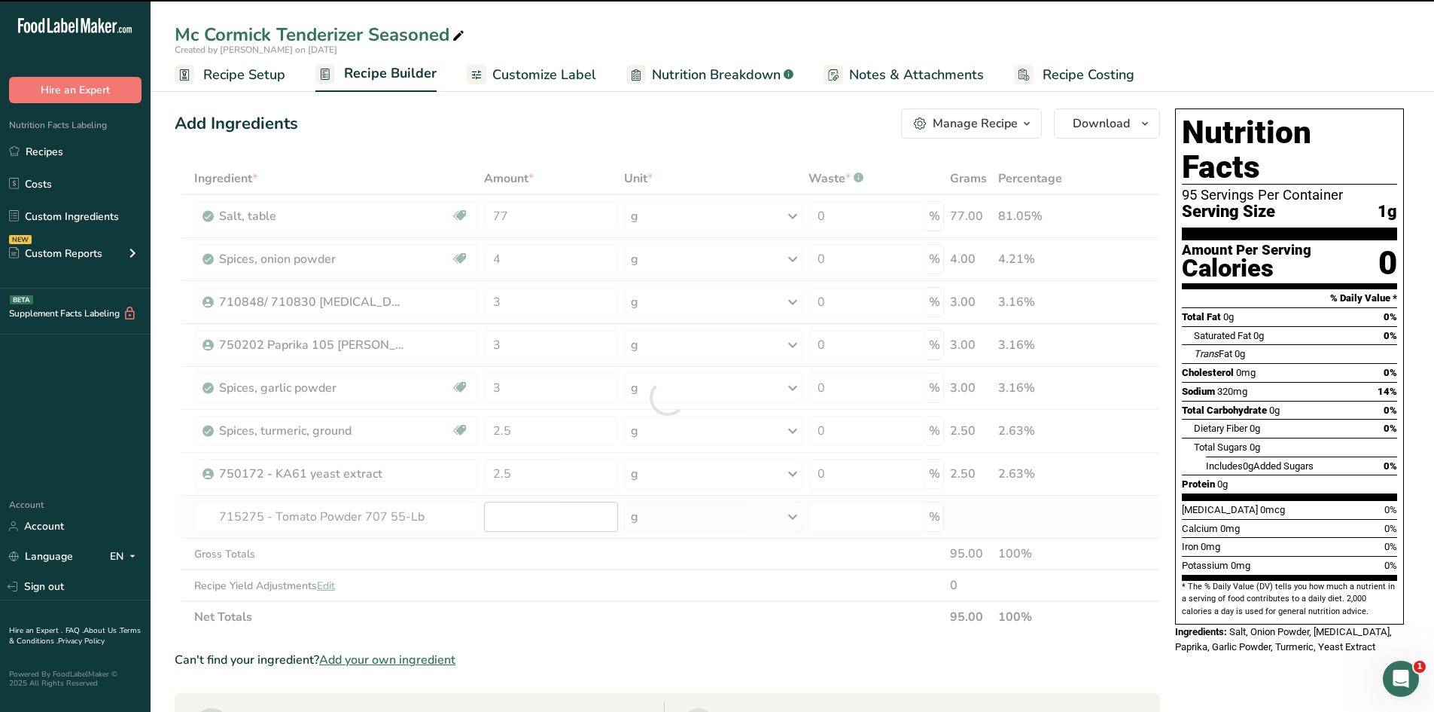
type input "0"
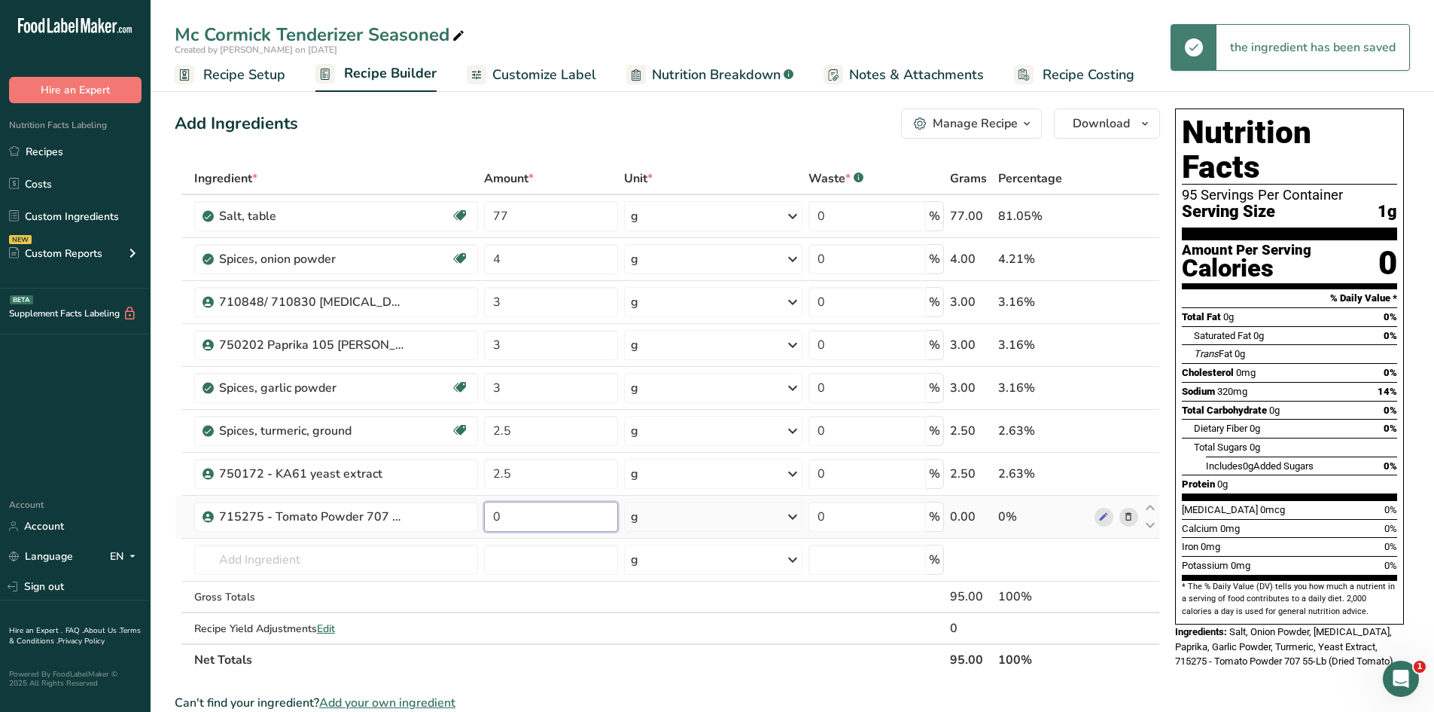
click at [529, 438] on input "0" at bounding box center [551, 516] width 135 height 30
type input "2.5"
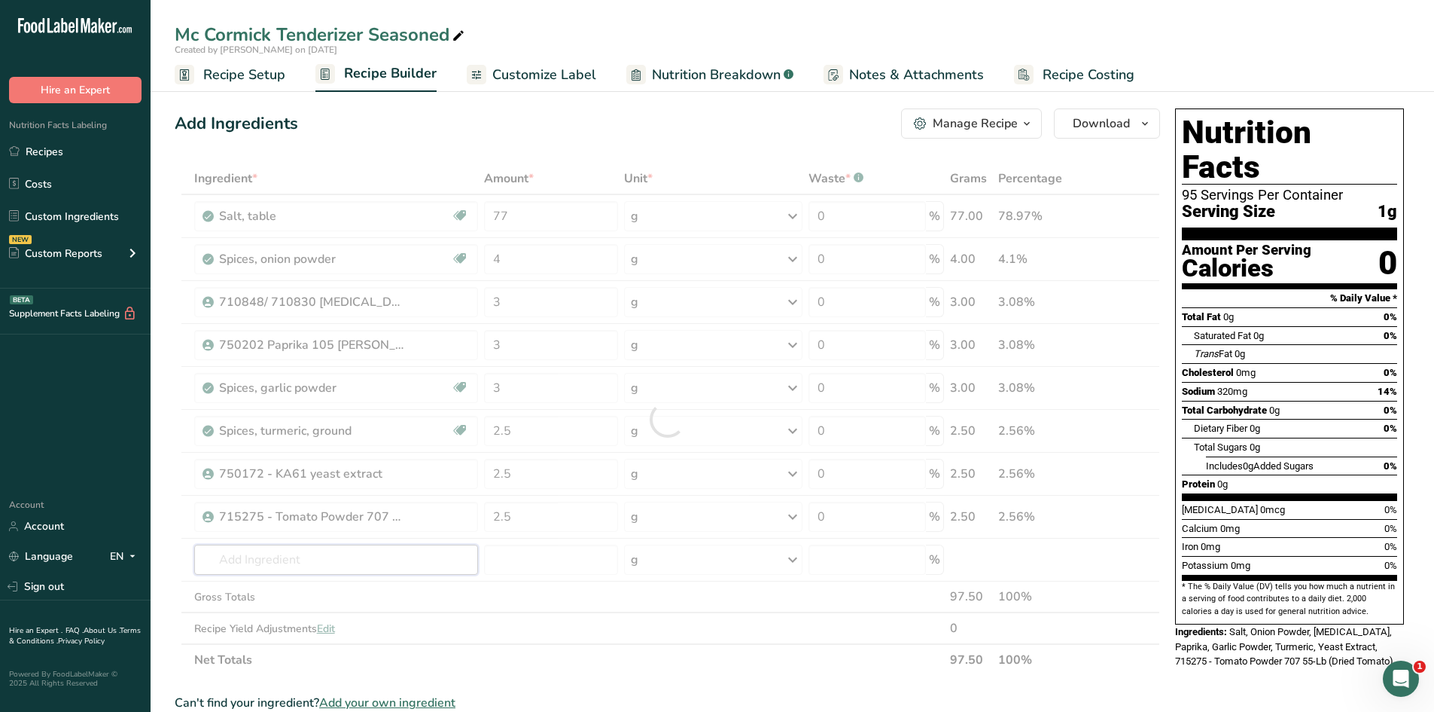
click at [395, 438] on div "Ingredient * Amount * Unit * Waste * .a-a{fill:#347362;}.b-a{fill:#fff;} Grams …" at bounding box center [668, 419] width 986 height 513
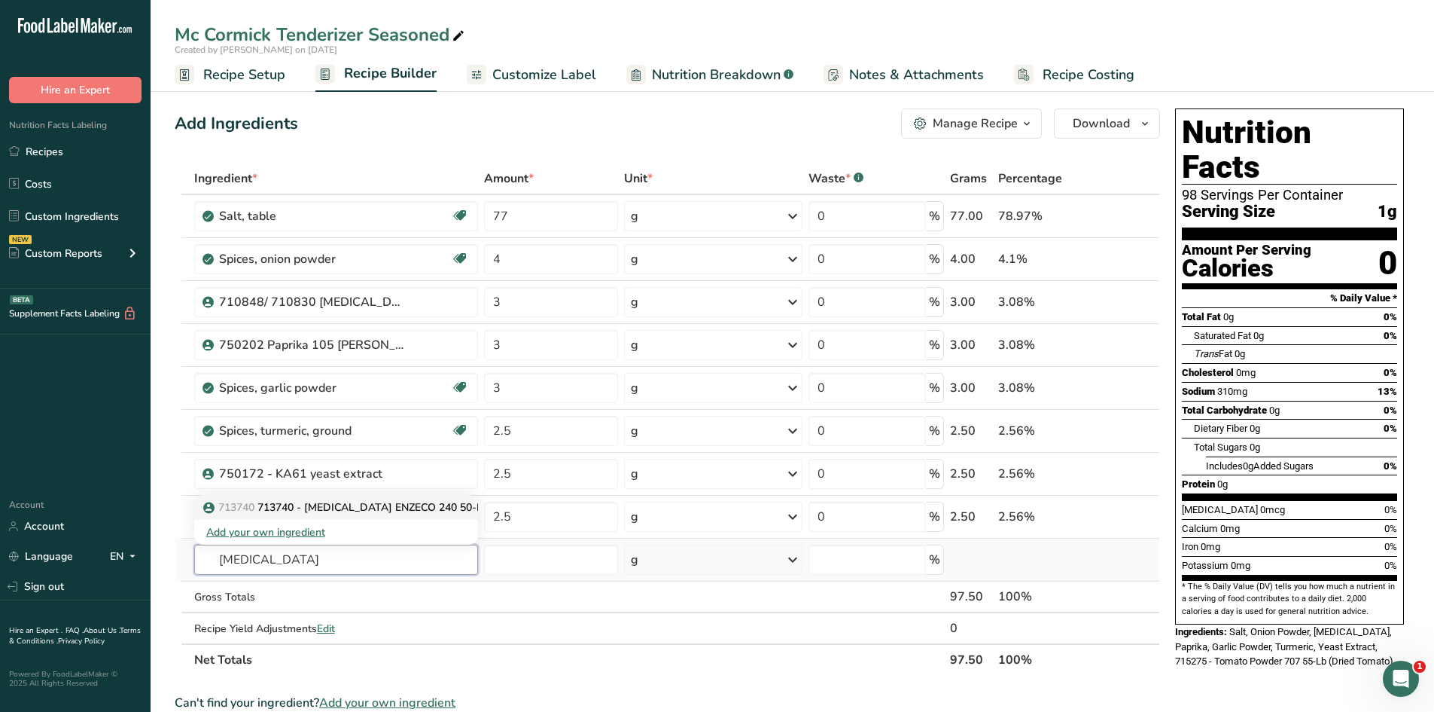
type input "bromelain"
click at [428, 438] on p "713740 713740 - BROMELAIN ENZECO 240 50-LB" at bounding box center [348, 507] width 284 height 16
type input "713740 - BROMELAIN ENZECO 240 50-LB"
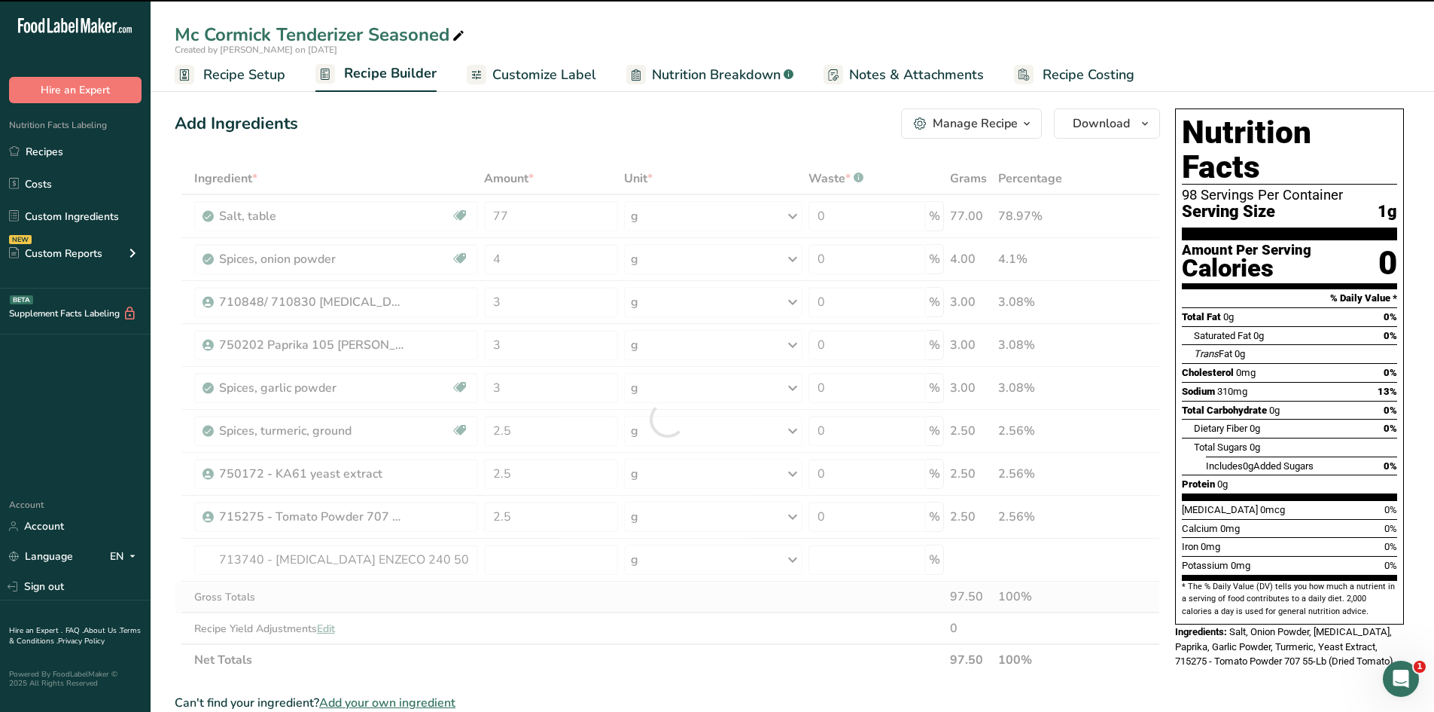
type input "0"
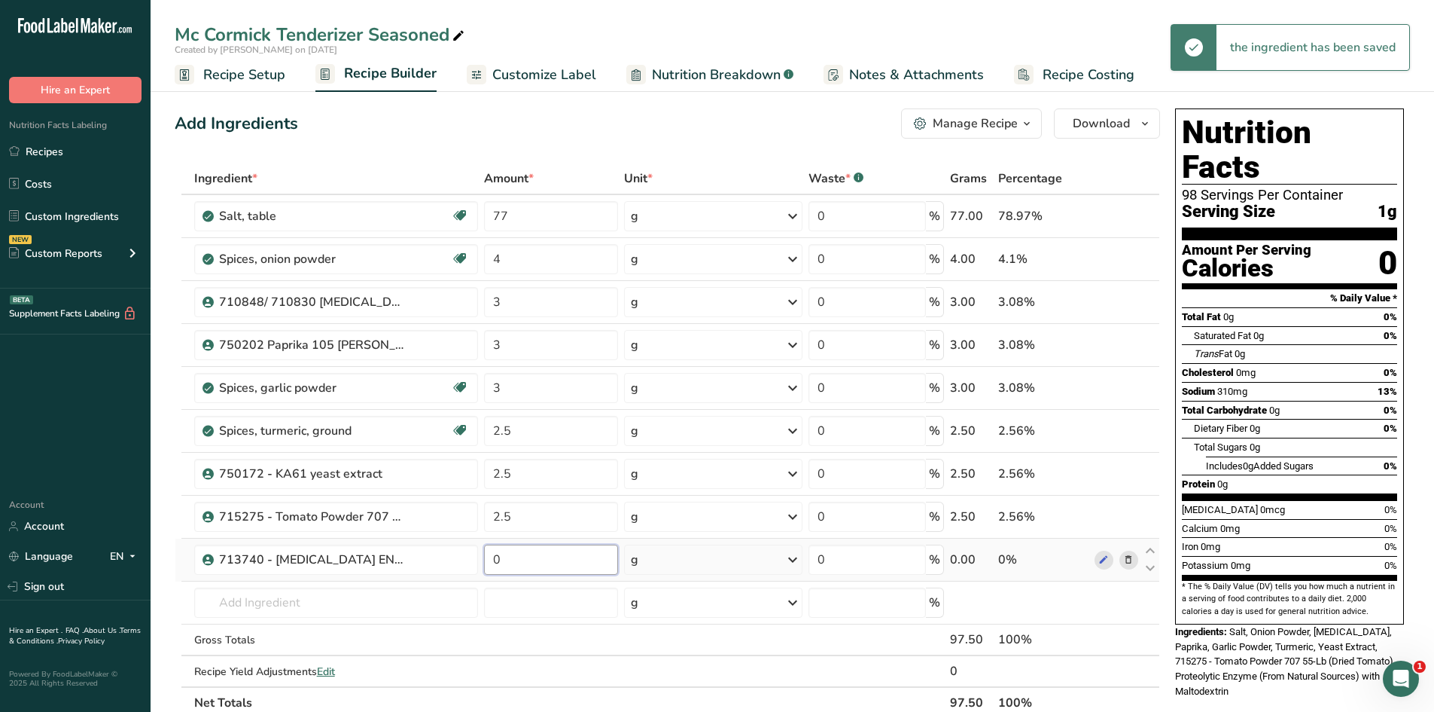
click at [520, 438] on input "0" at bounding box center [551, 559] width 135 height 30
type input "2.5"
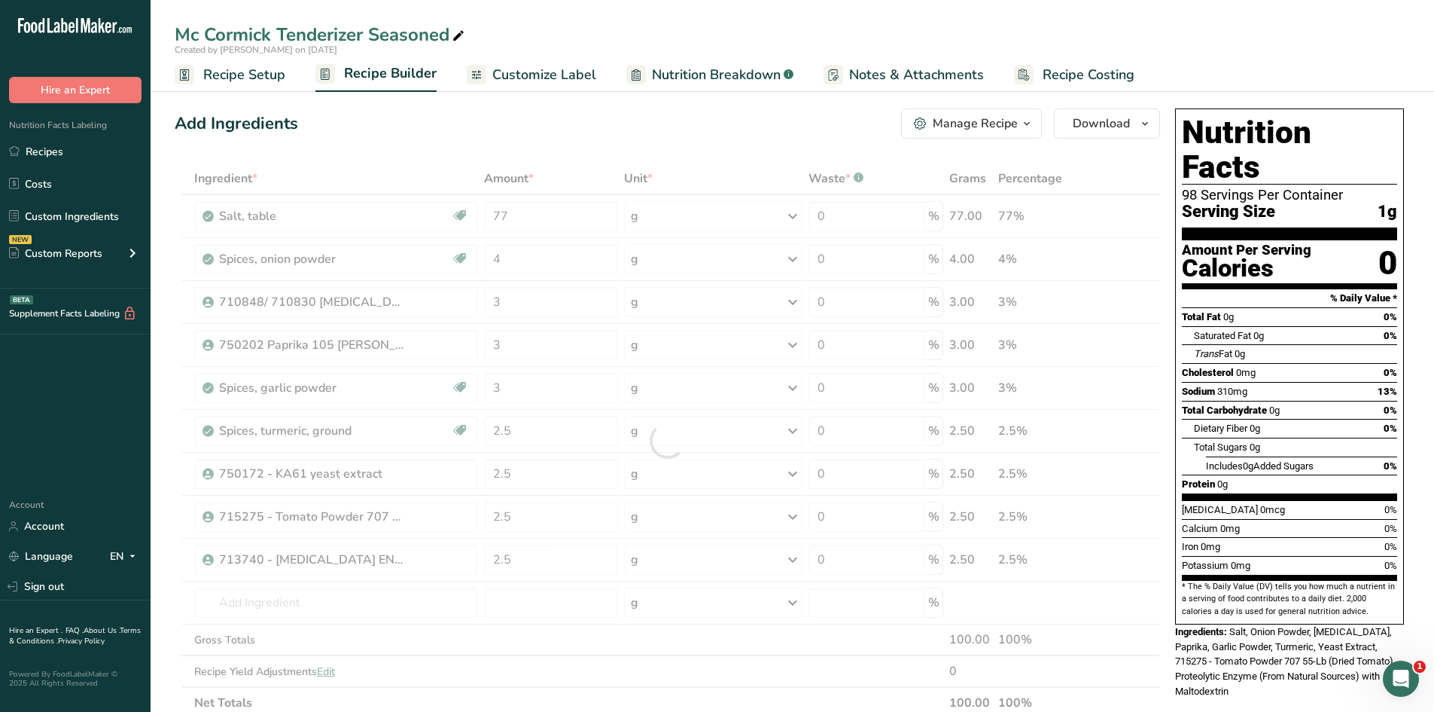
click at [768, 165] on div "Ingredient * Amount * Unit * Waste * .a-a{fill:#347362;}.b-a{fill:#fff;} Grams …" at bounding box center [668, 441] width 986 height 556
